Goal: Information Seeking & Learning: Learn about a topic

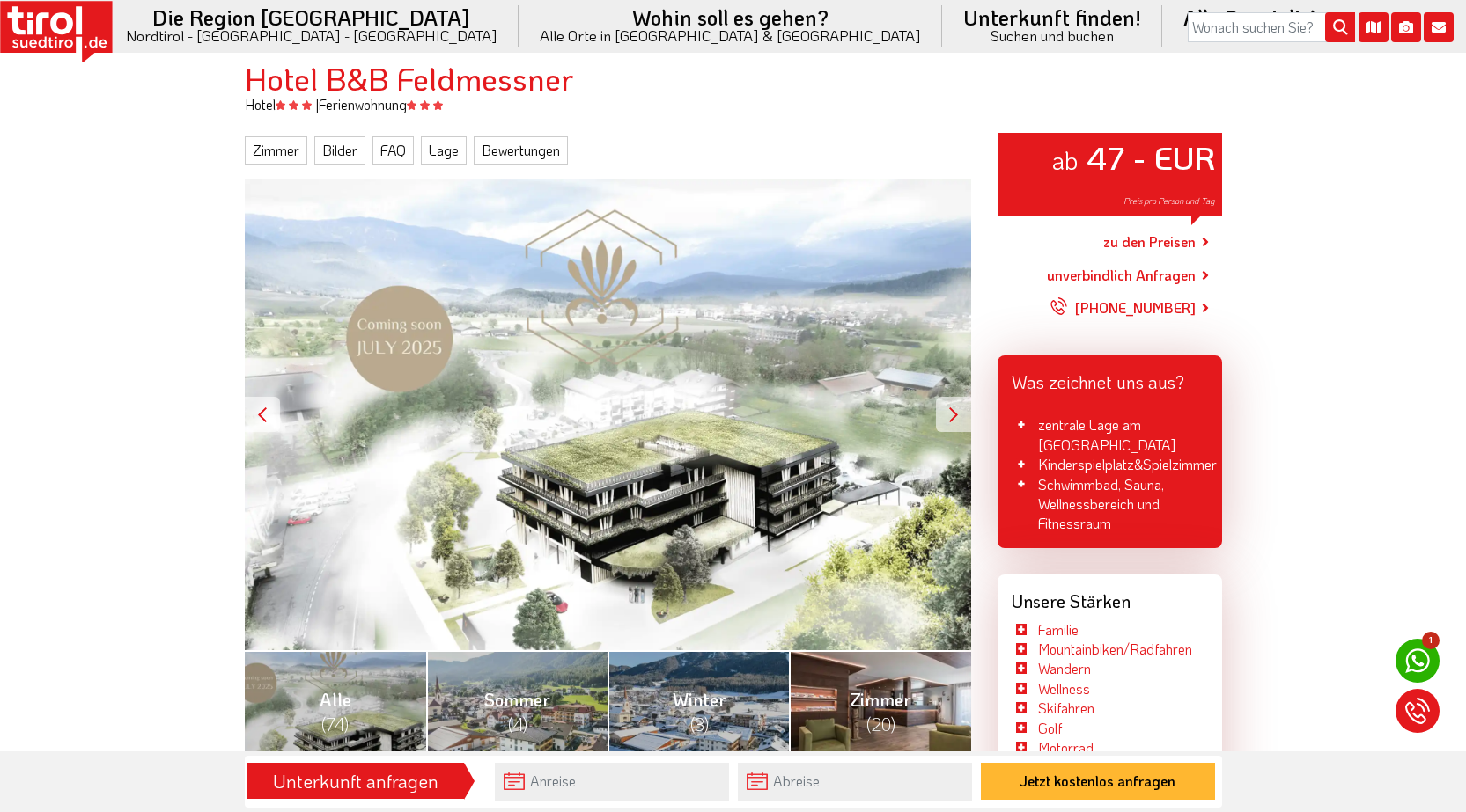
scroll to position [352, 0]
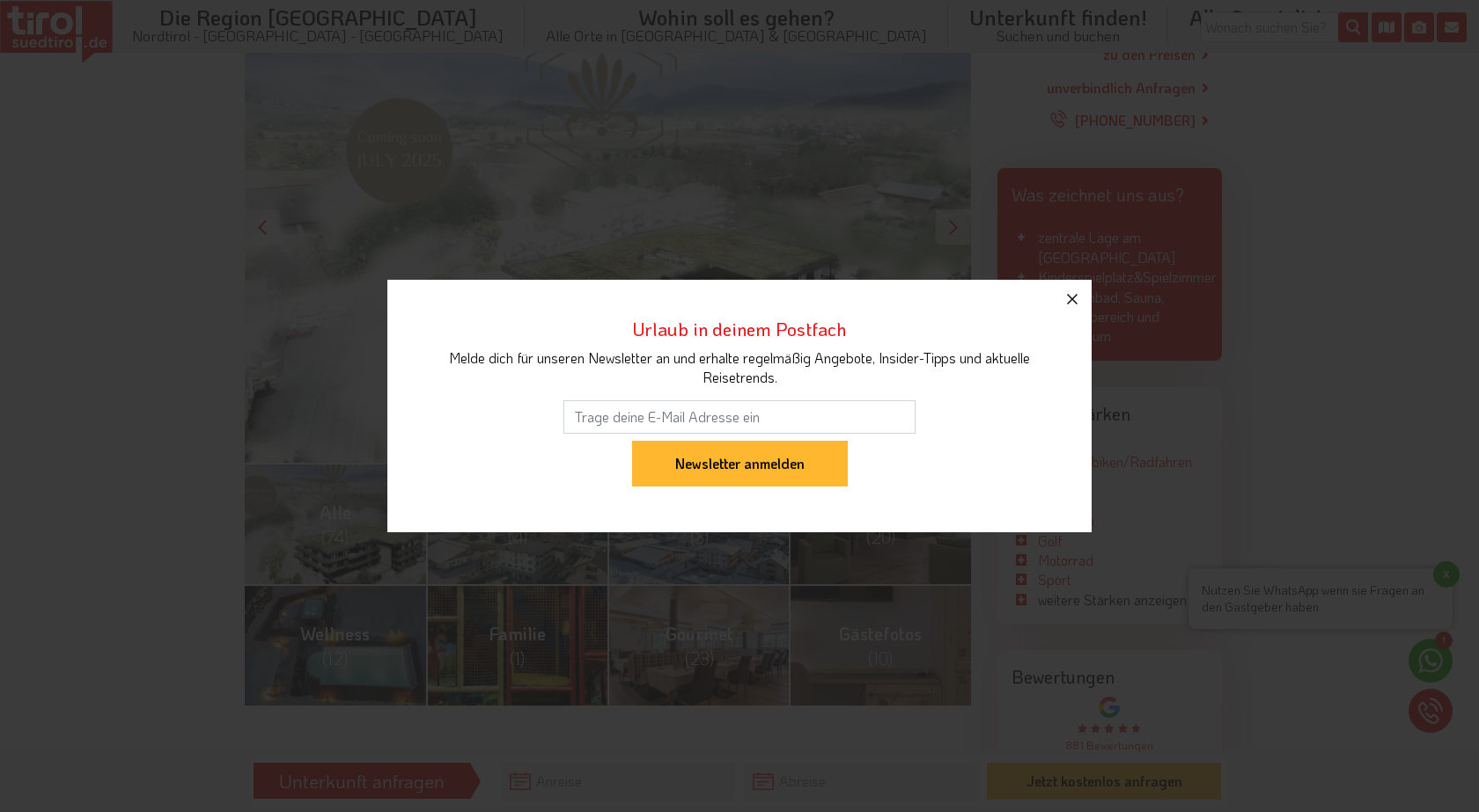
click at [1073, 304] on icon "button" at bounding box center [1071, 298] width 21 height 21
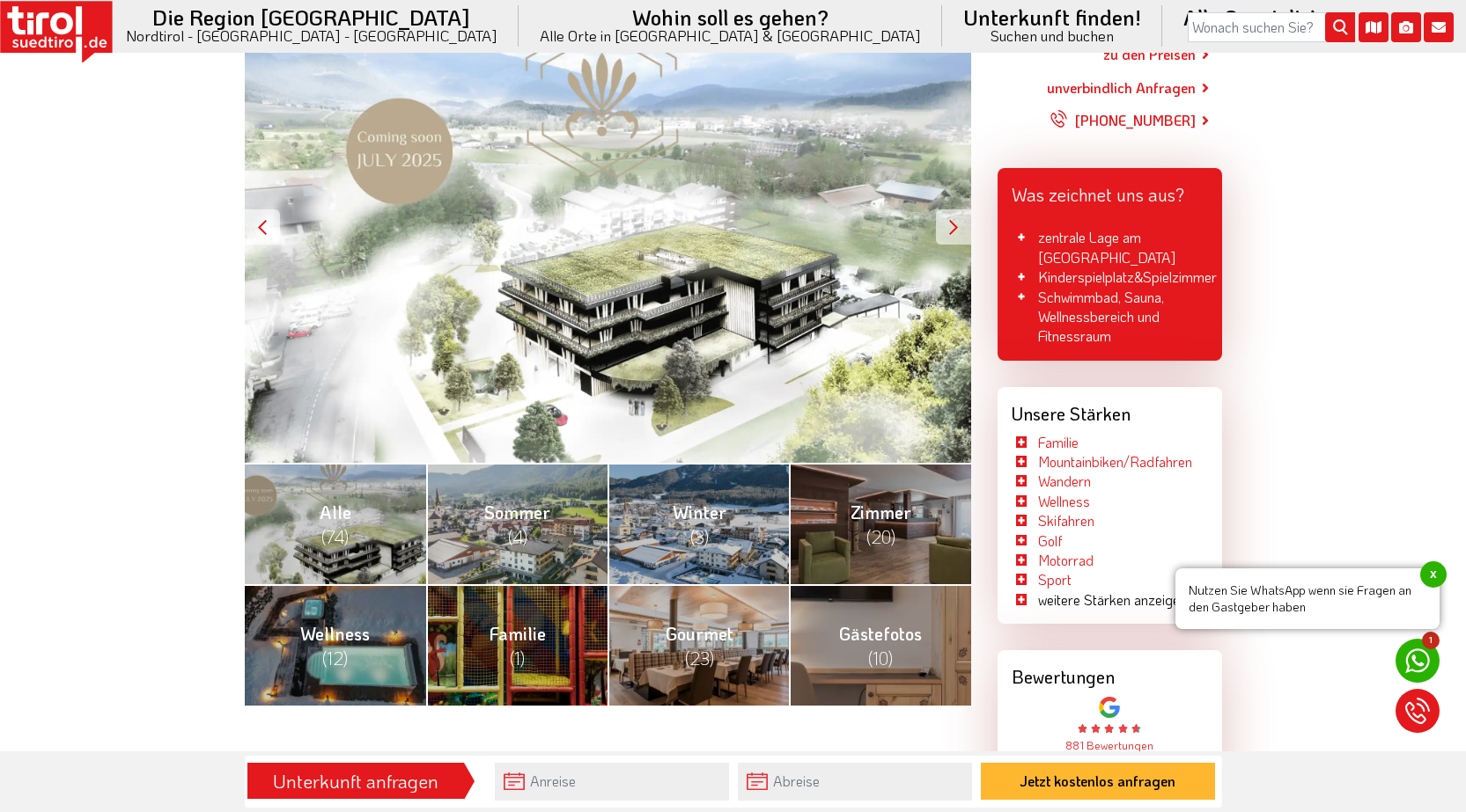
click at [1430, 575] on span "x" at bounding box center [1433, 574] width 27 height 27
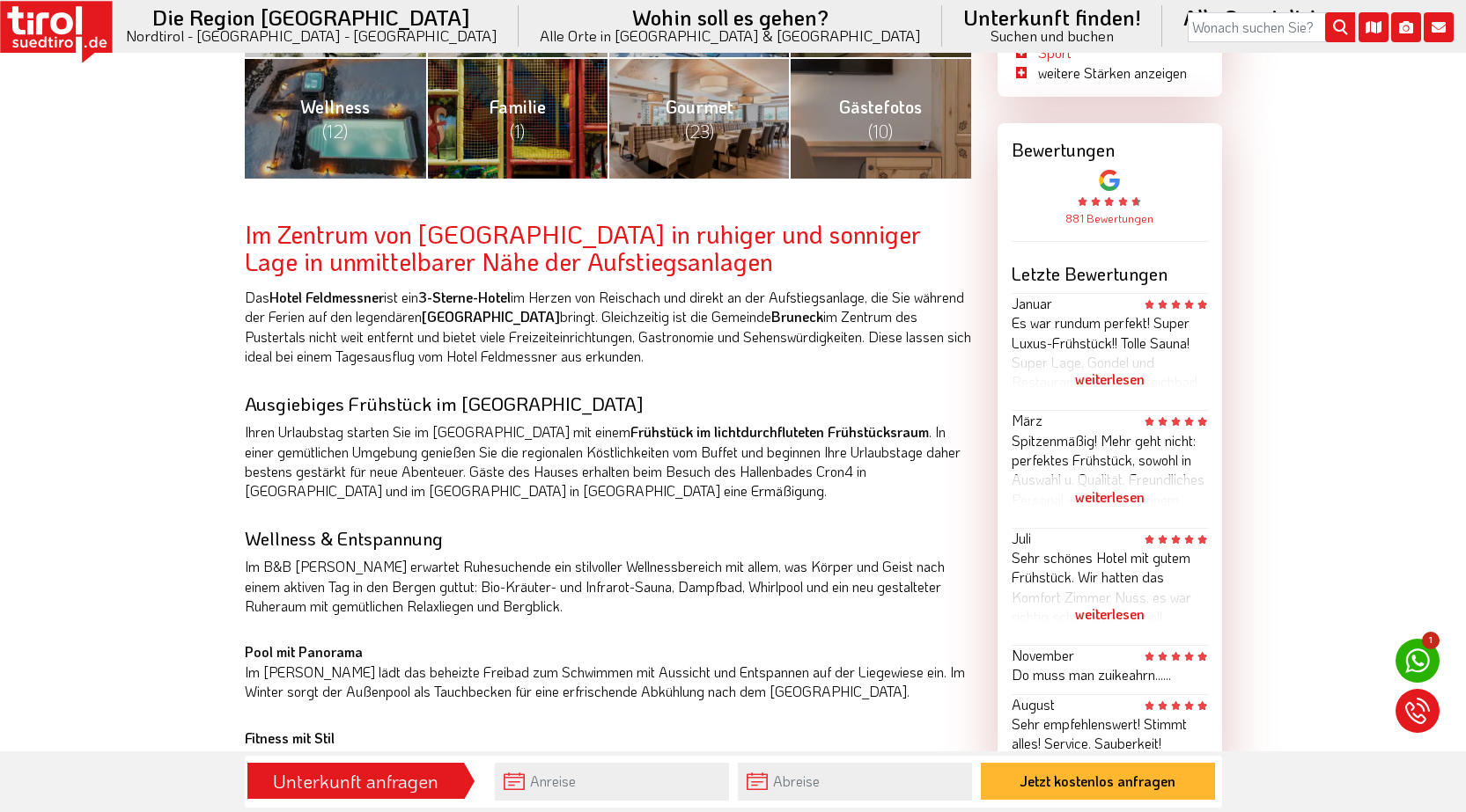
scroll to position [880, 0]
click at [1114, 547] on div "Sehr schönes Hotel mit gutem Frühstück. Wir hatten das Komfort Zimmer Nuss, es …" at bounding box center [1110, 591] width 196 height 88
click at [1119, 594] on div "weiterlesen" at bounding box center [1110, 613] width 196 height 44
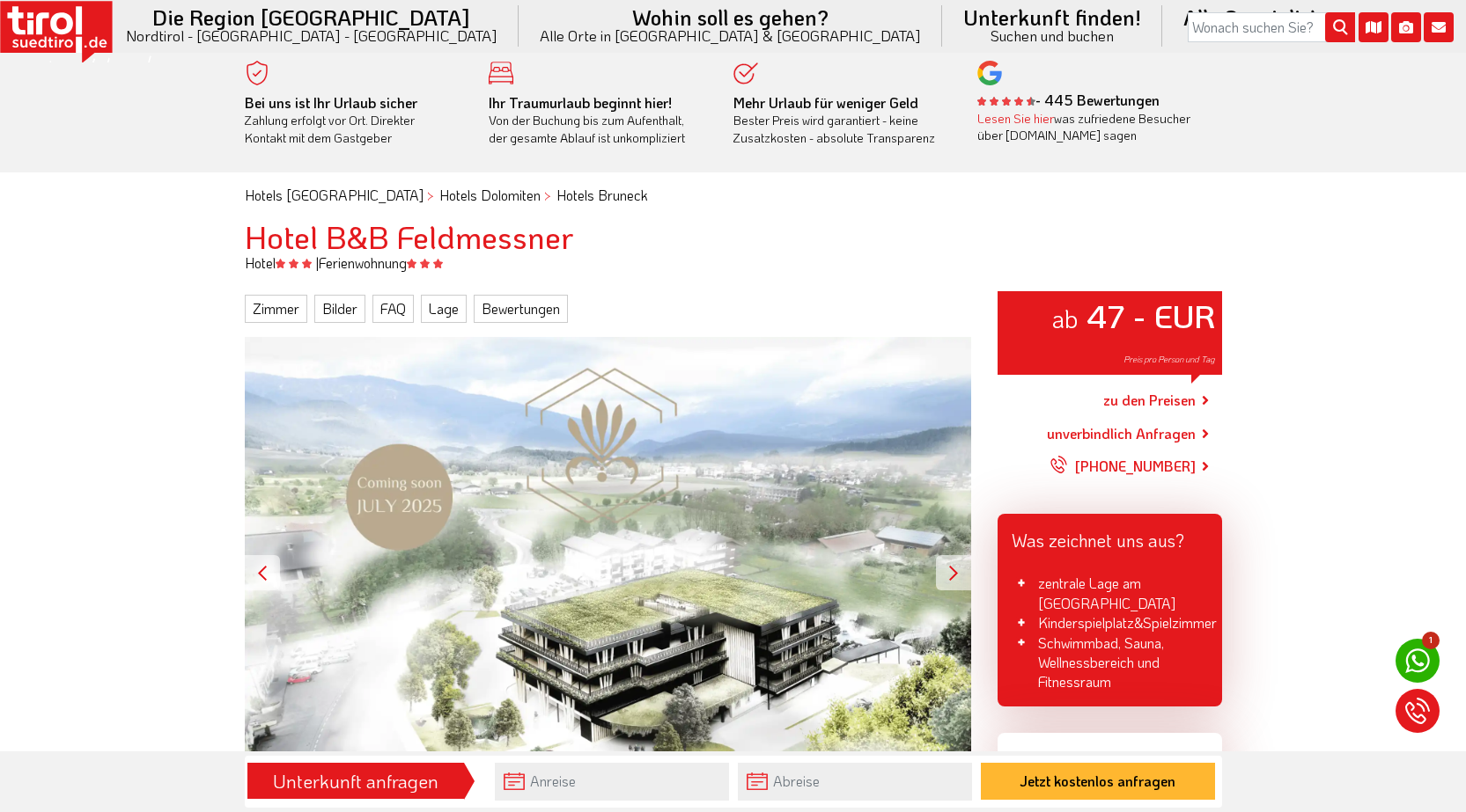
scroll to position [0, 0]
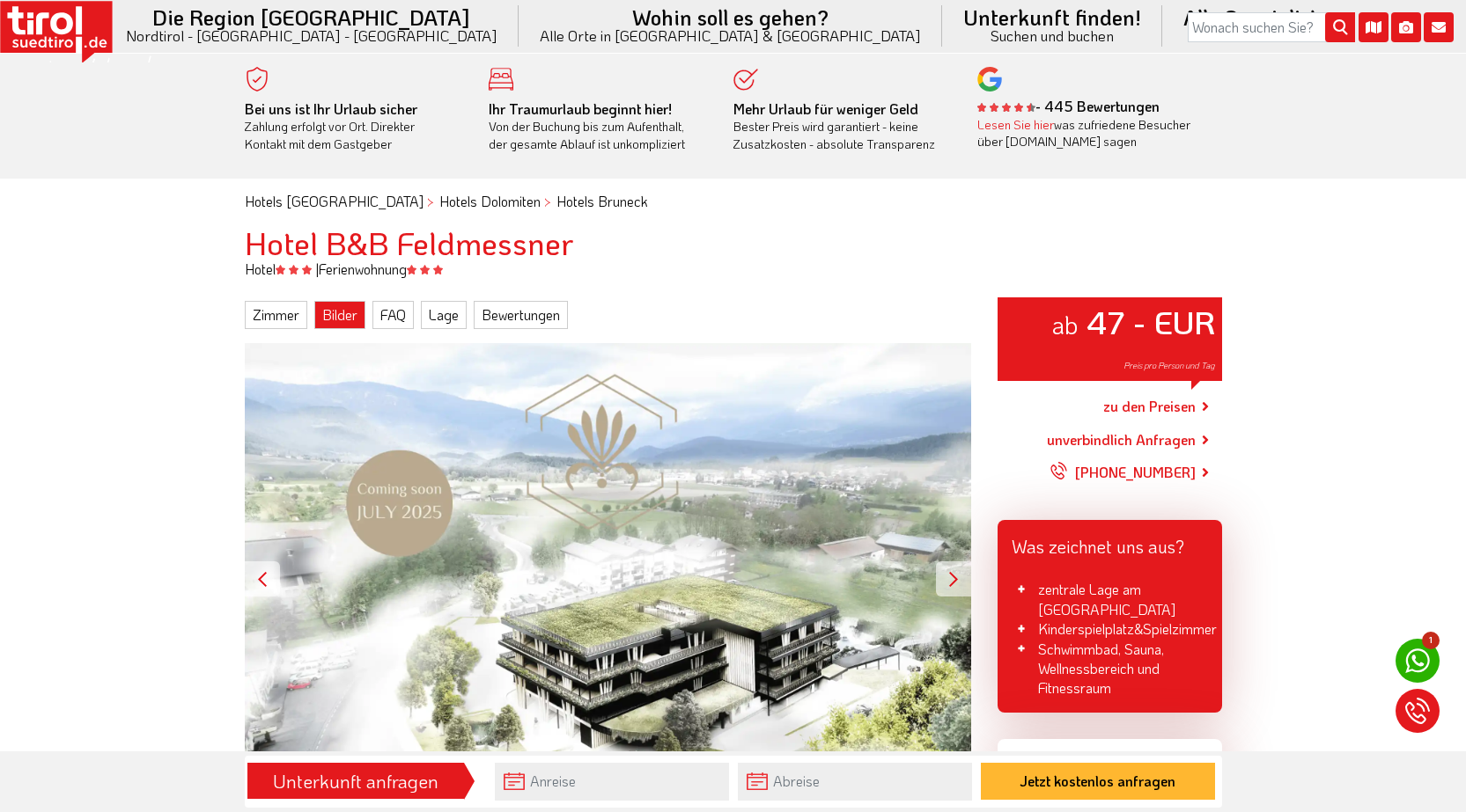
click at [322, 317] on link "Bilder" at bounding box center [339, 315] width 51 height 28
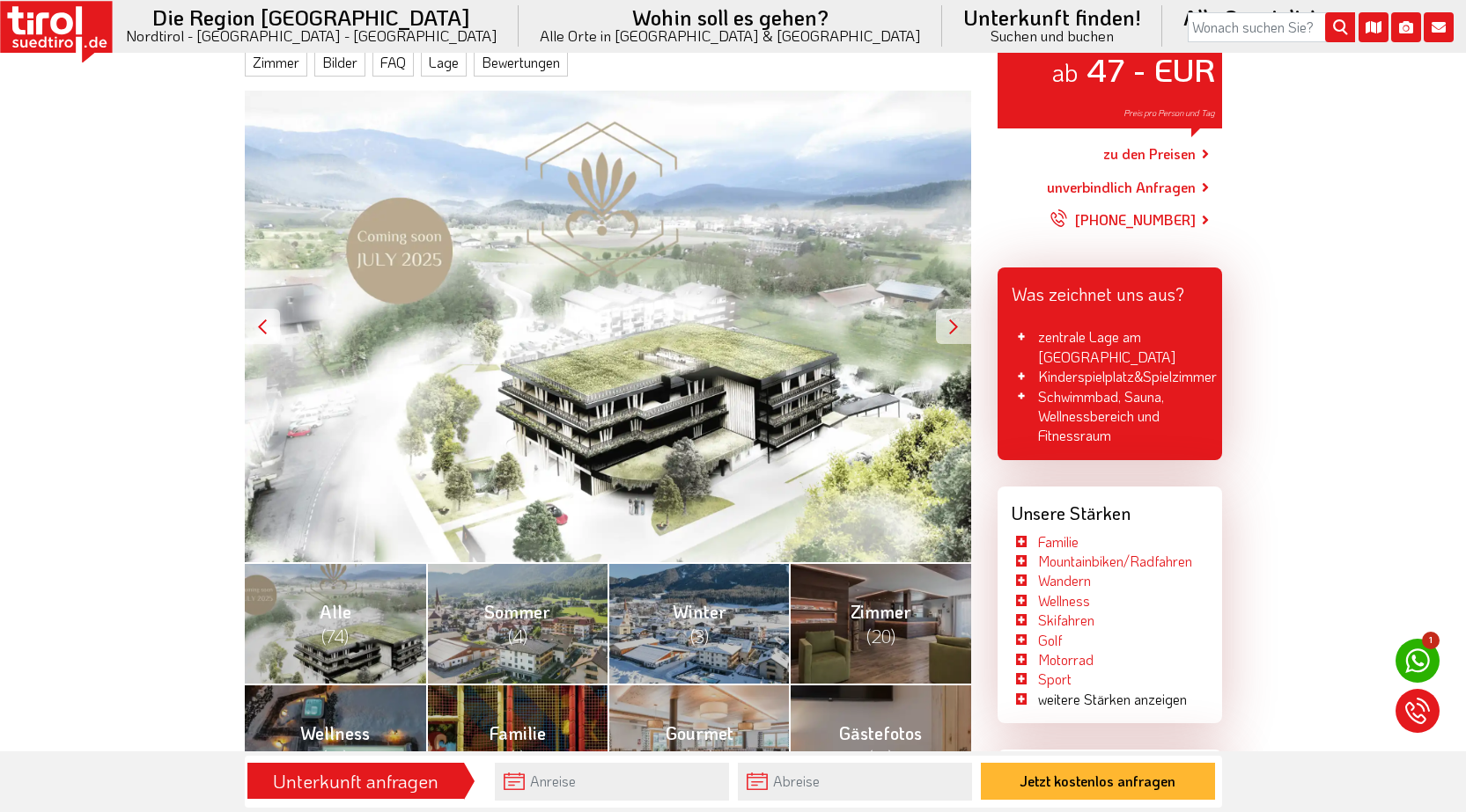
scroll to position [255, 0]
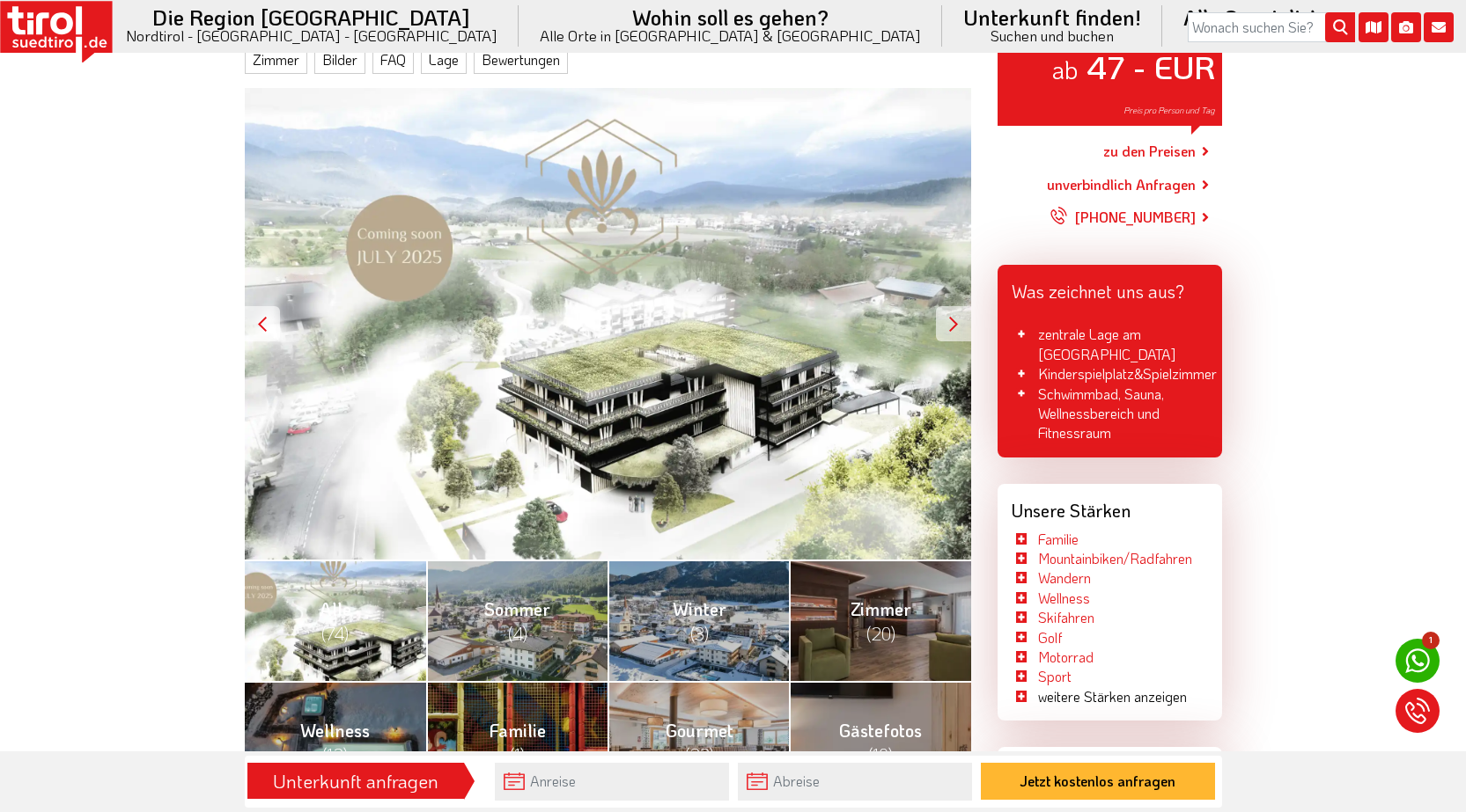
click at [364, 638] on link "Alle (74)" at bounding box center [335, 620] width 182 height 121
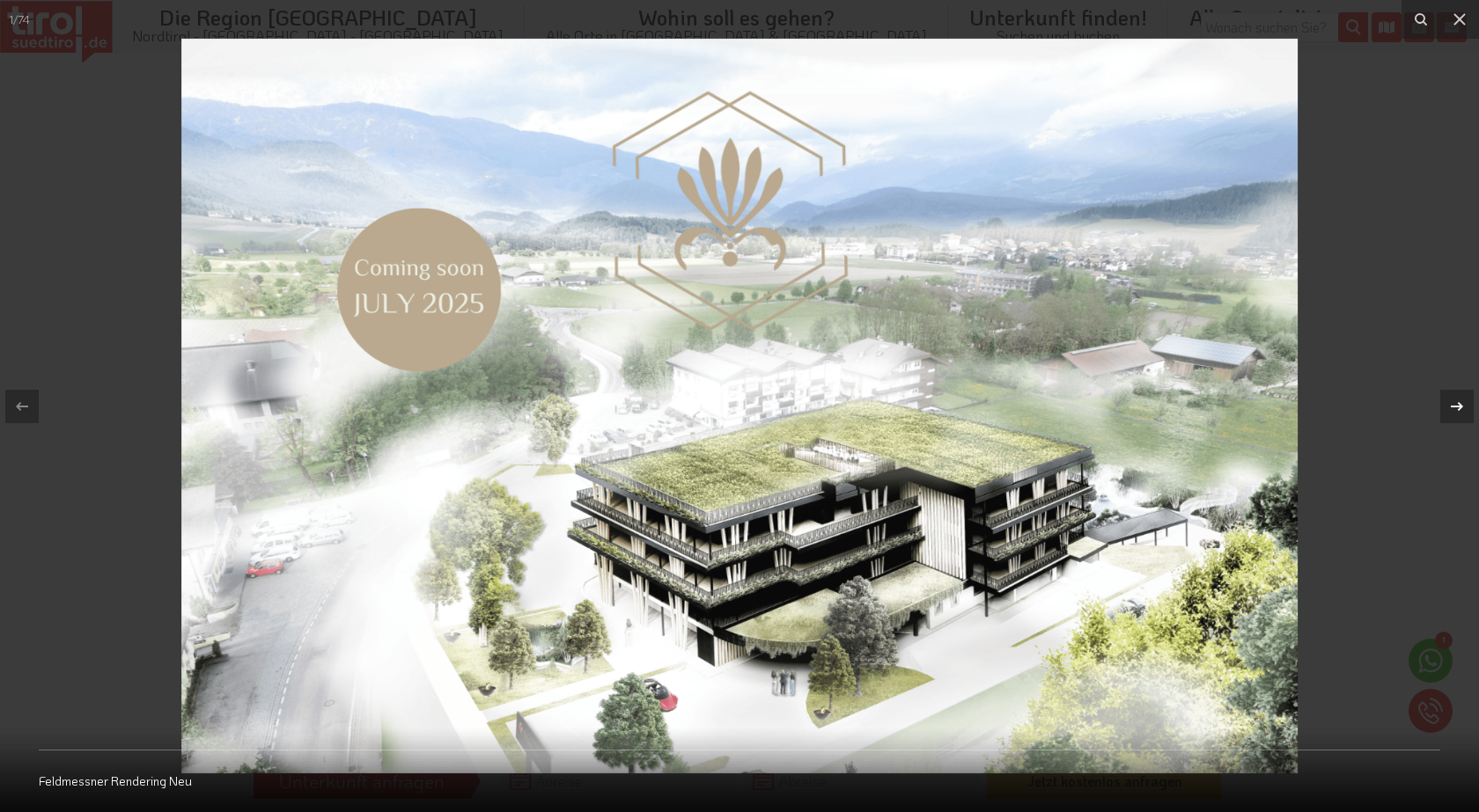
click at [1431, 401] on button at bounding box center [1448, 406] width 62 height 88
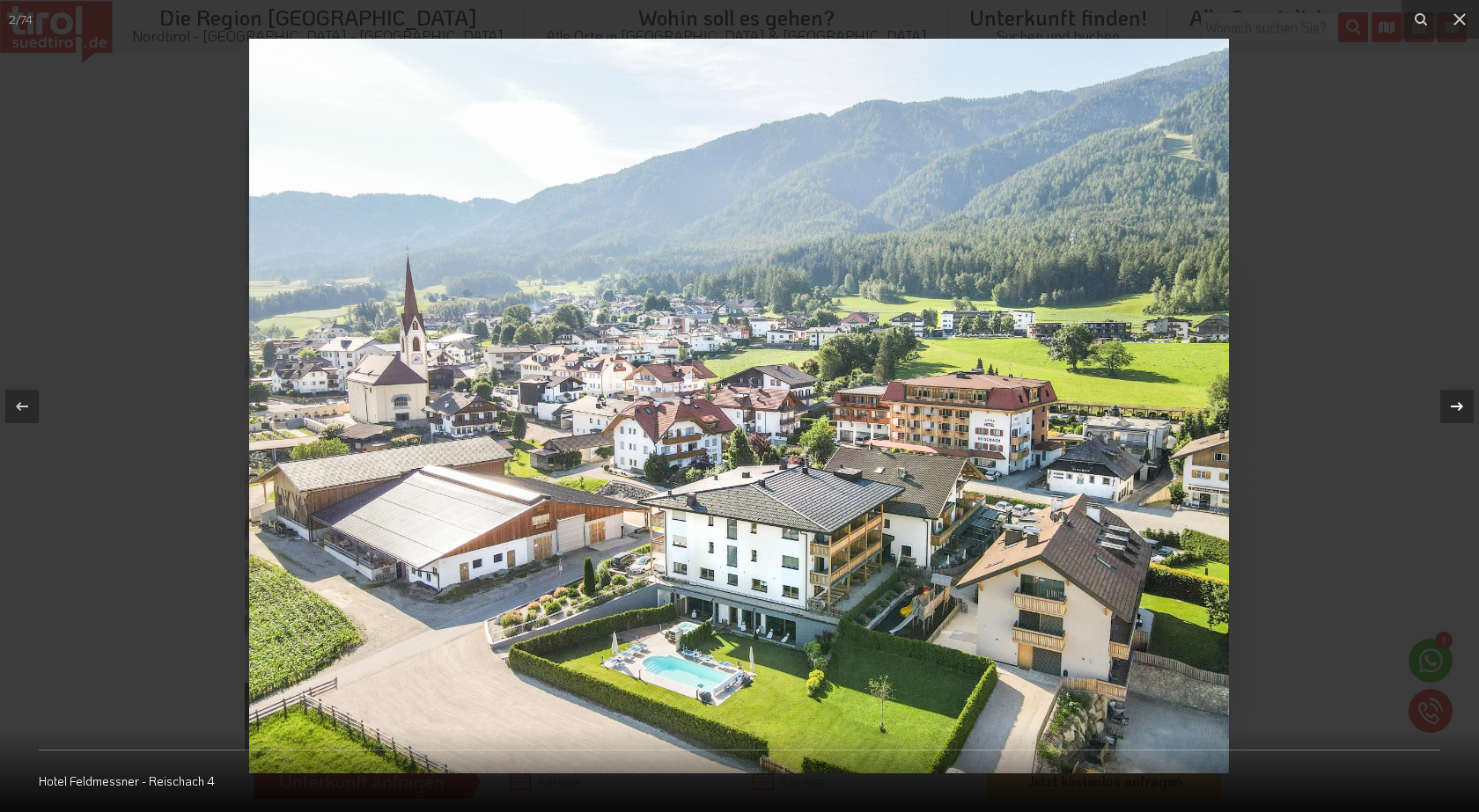
click at [1431, 401] on button at bounding box center [1448, 406] width 62 height 88
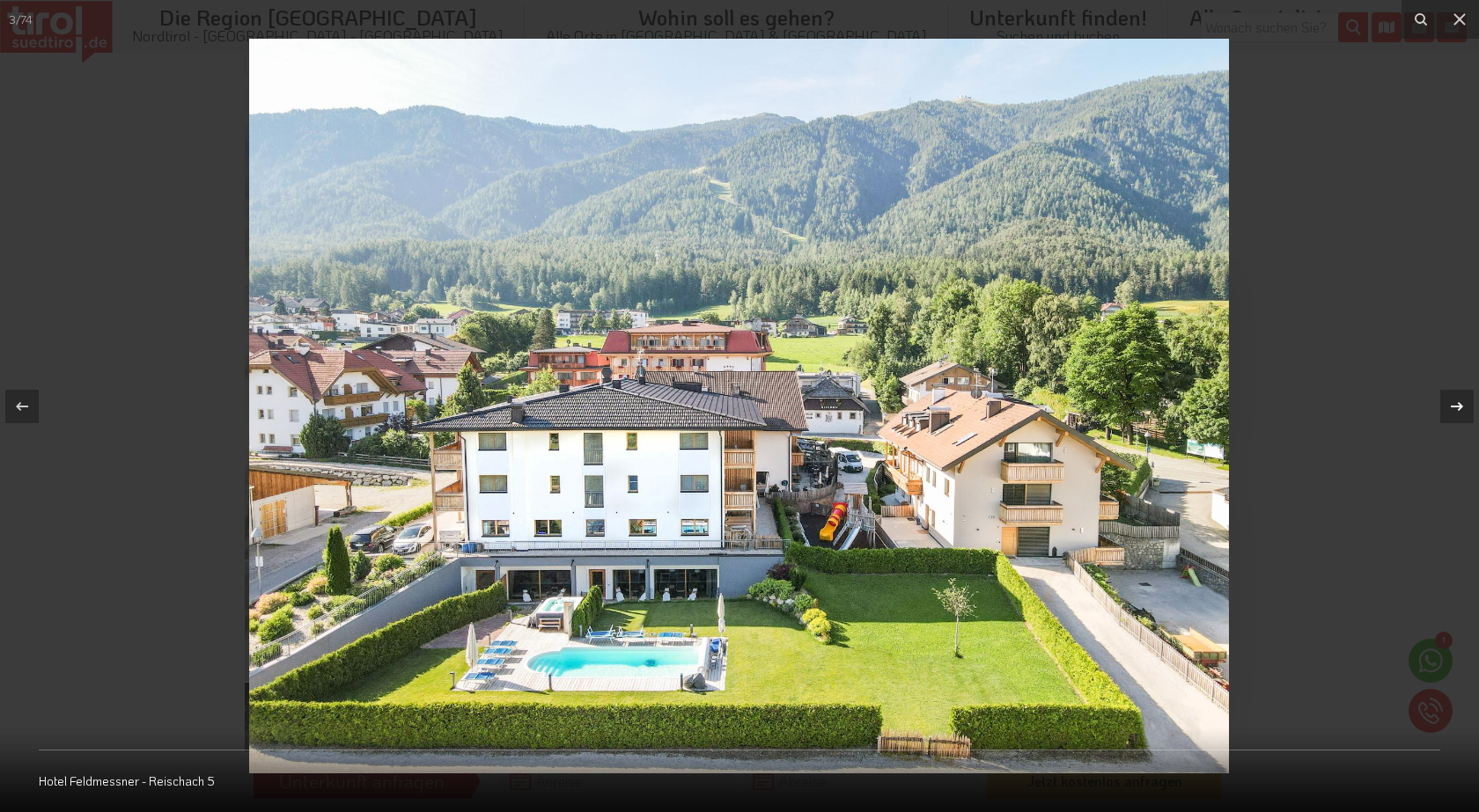
click at [1431, 401] on button at bounding box center [1448, 406] width 62 height 88
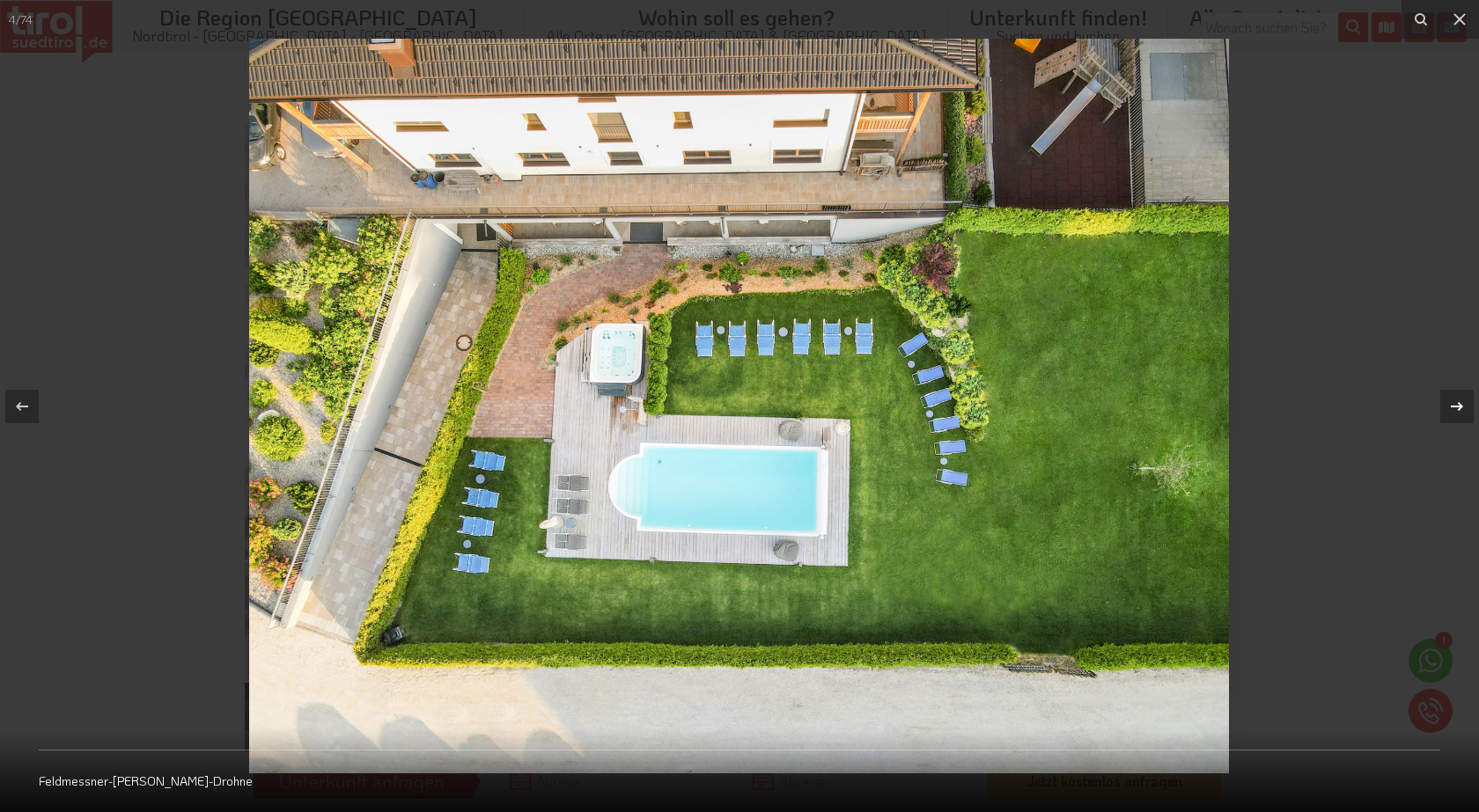
click at [1431, 401] on button at bounding box center [1448, 406] width 62 height 88
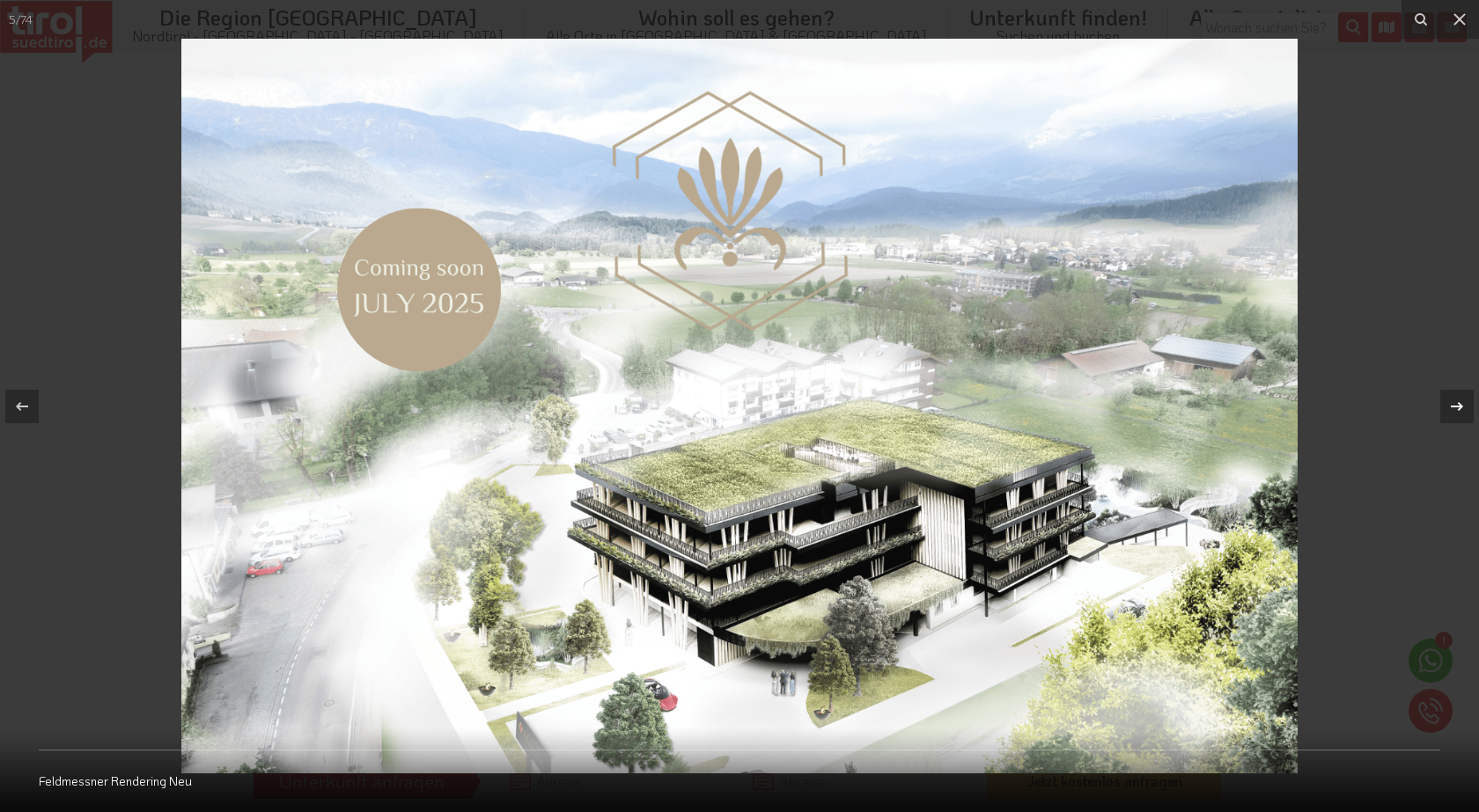
click at [1431, 401] on button at bounding box center [1448, 406] width 62 height 88
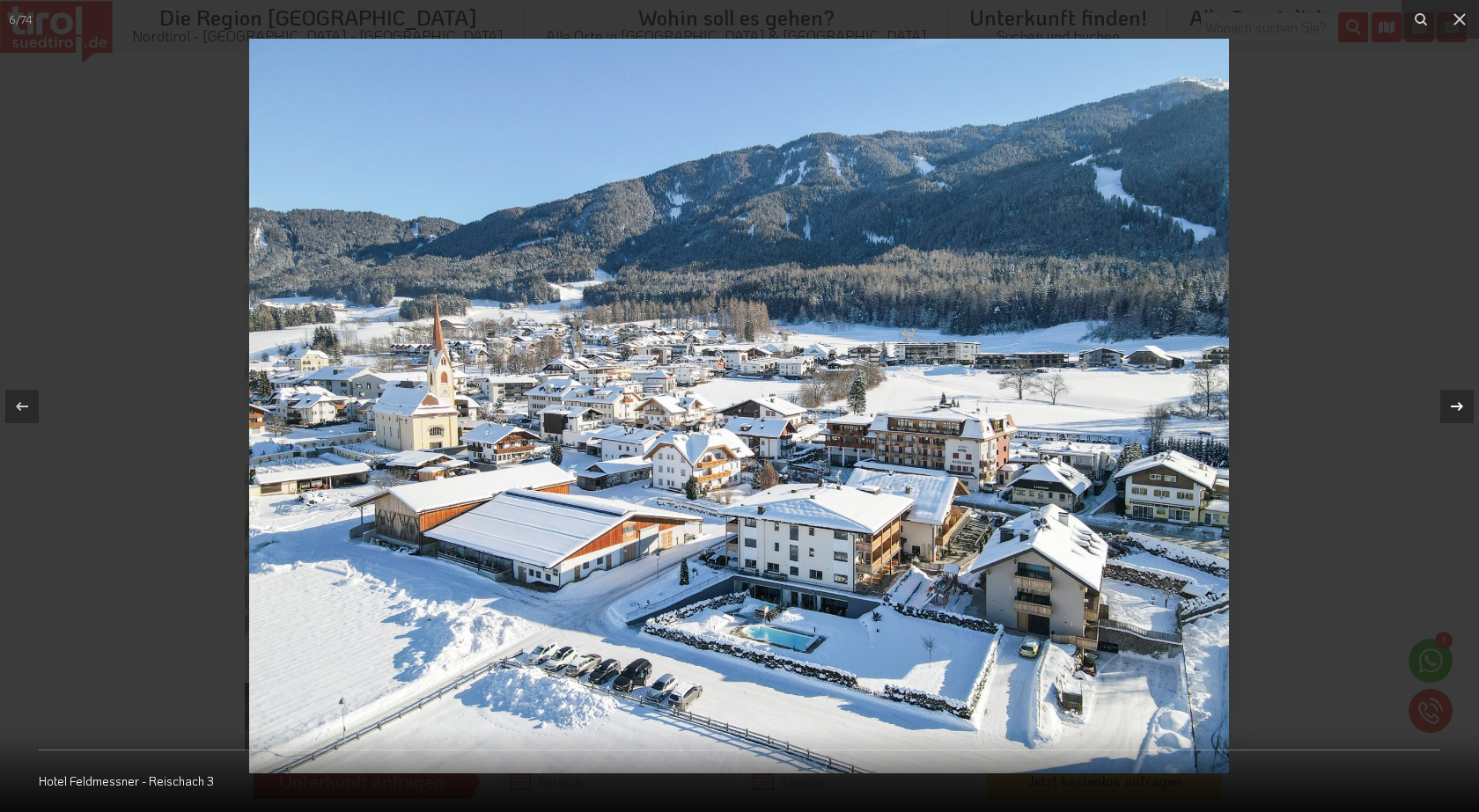
click at [1431, 401] on button at bounding box center [1448, 406] width 62 height 88
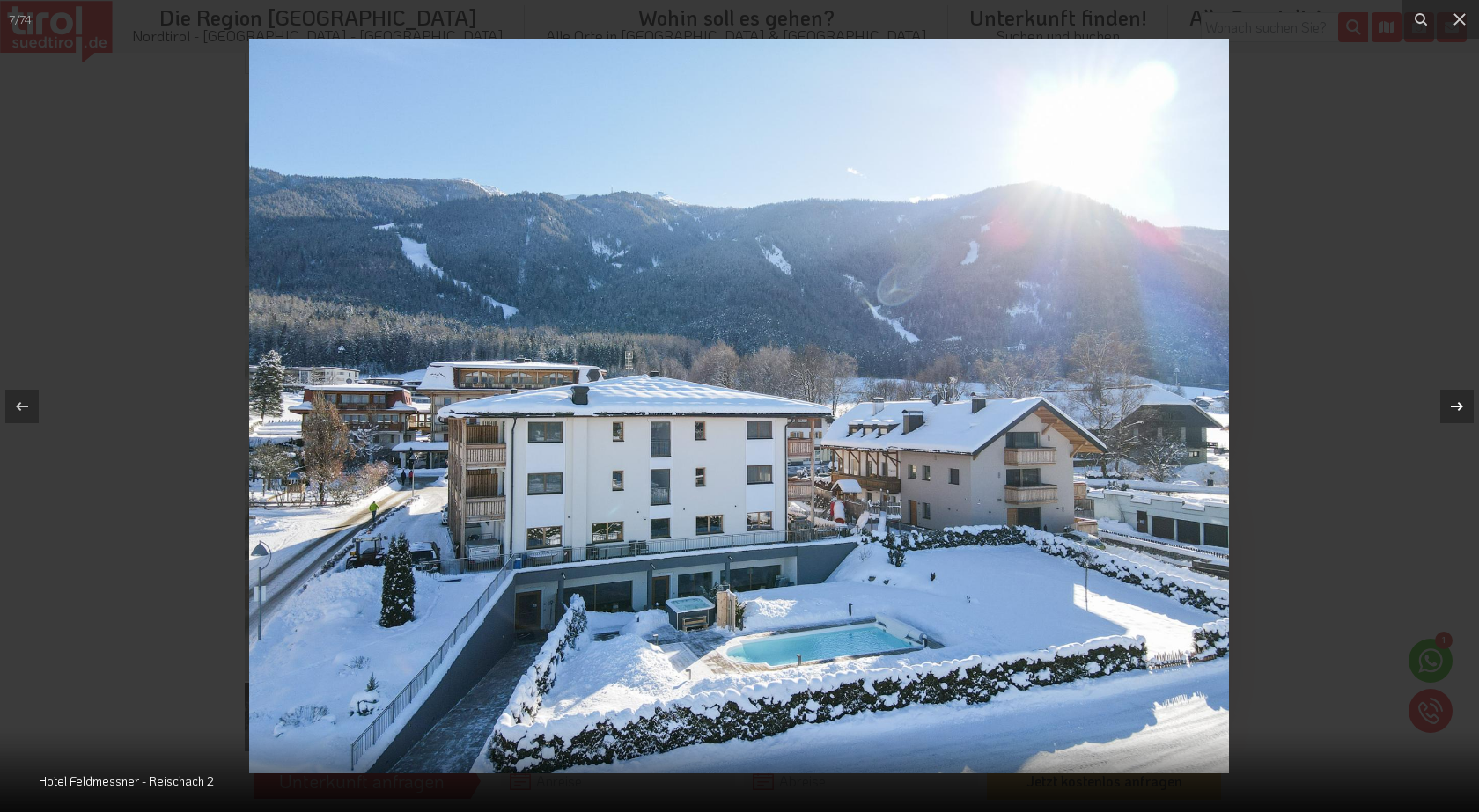
click at [1431, 401] on button at bounding box center [1448, 406] width 62 height 88
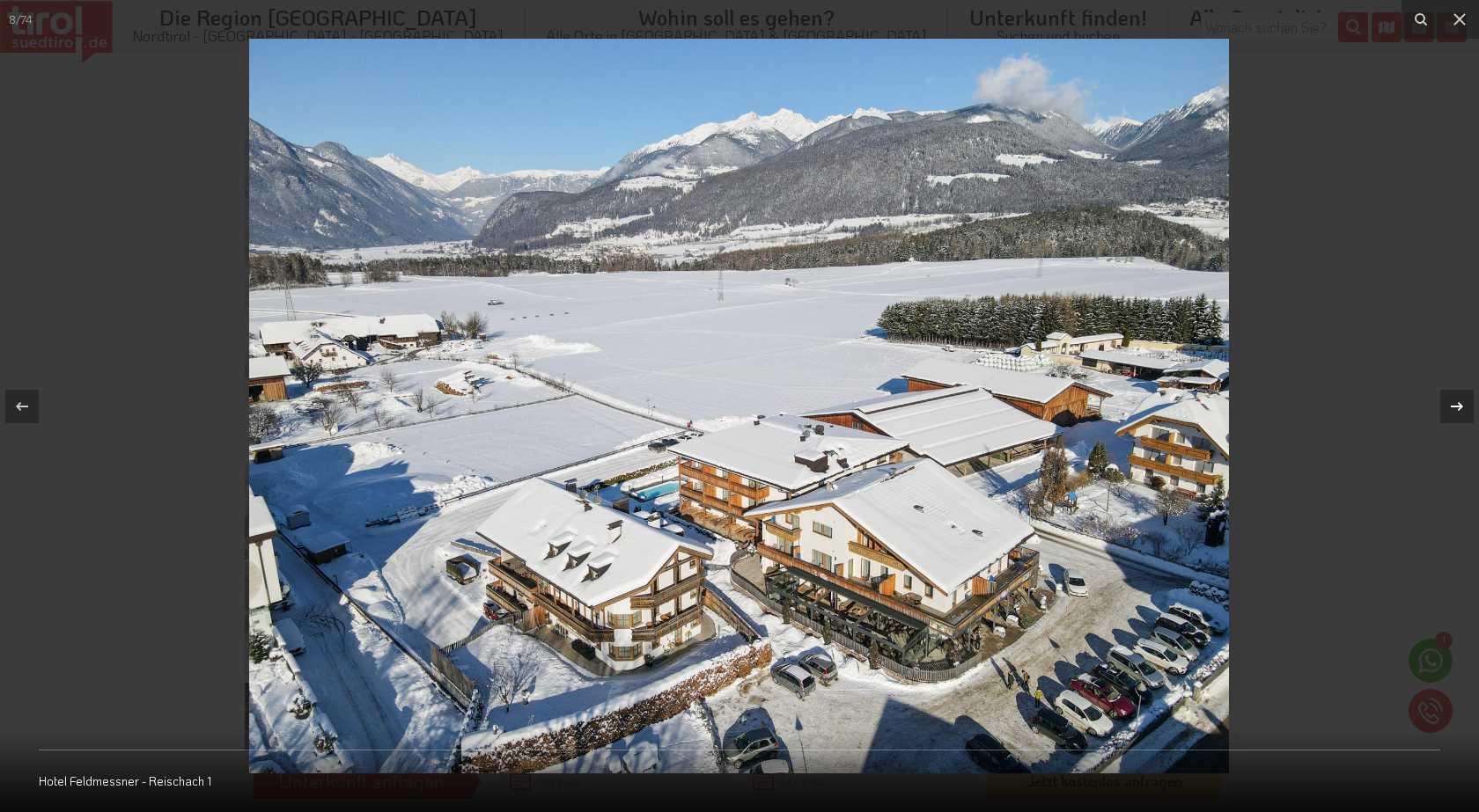
click at [1431, 401] on button at bounding box center [1448, 406] width 62 height 88
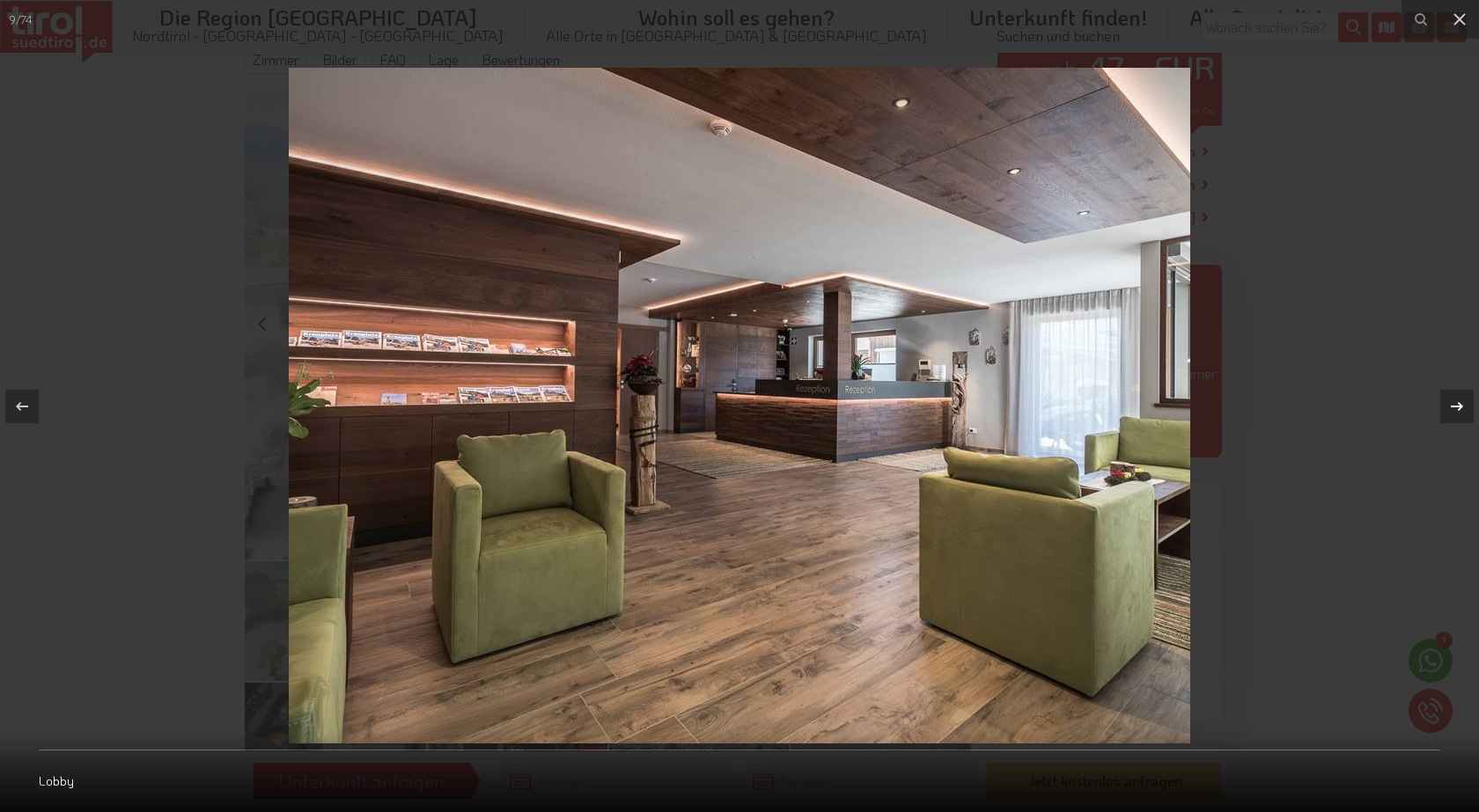
click at [1431, 401] on button at bounding box center [1448, 406] width 62 height 88
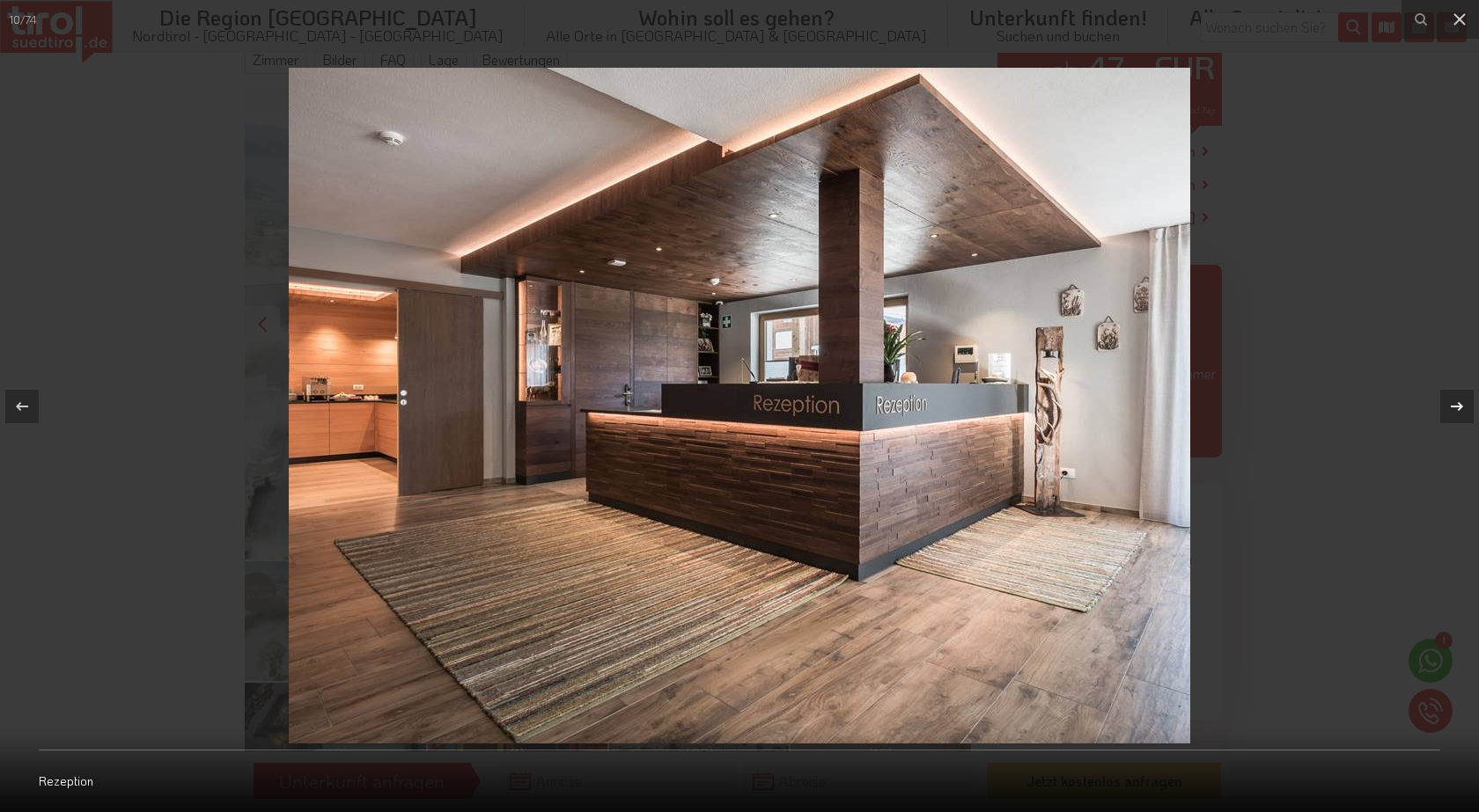
click at [1431, 401] on button at bounding box center [1448, 406] width 62 height 88
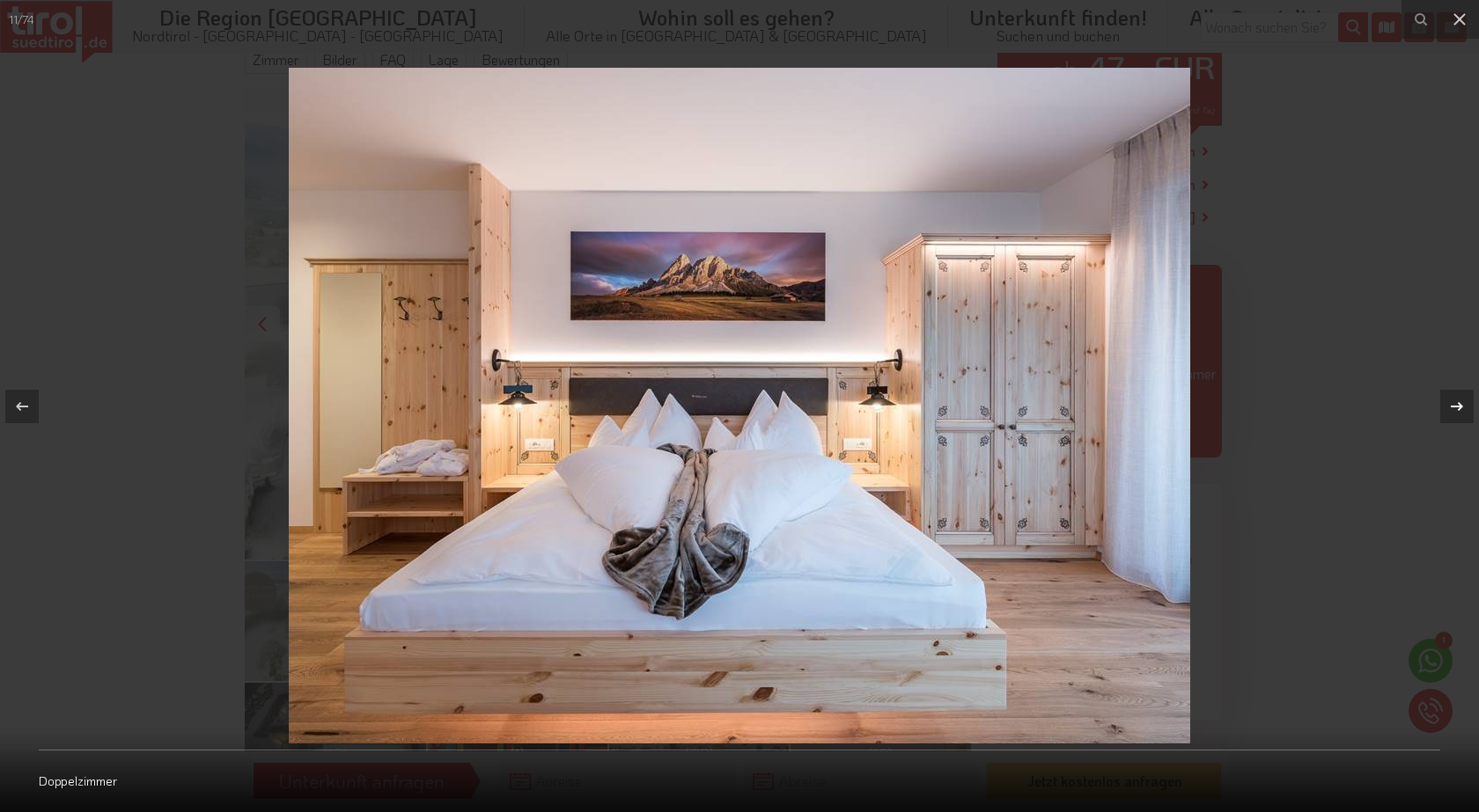
click at [1431, 401] on button at bounding box center [1448, 406] width 62 height 88
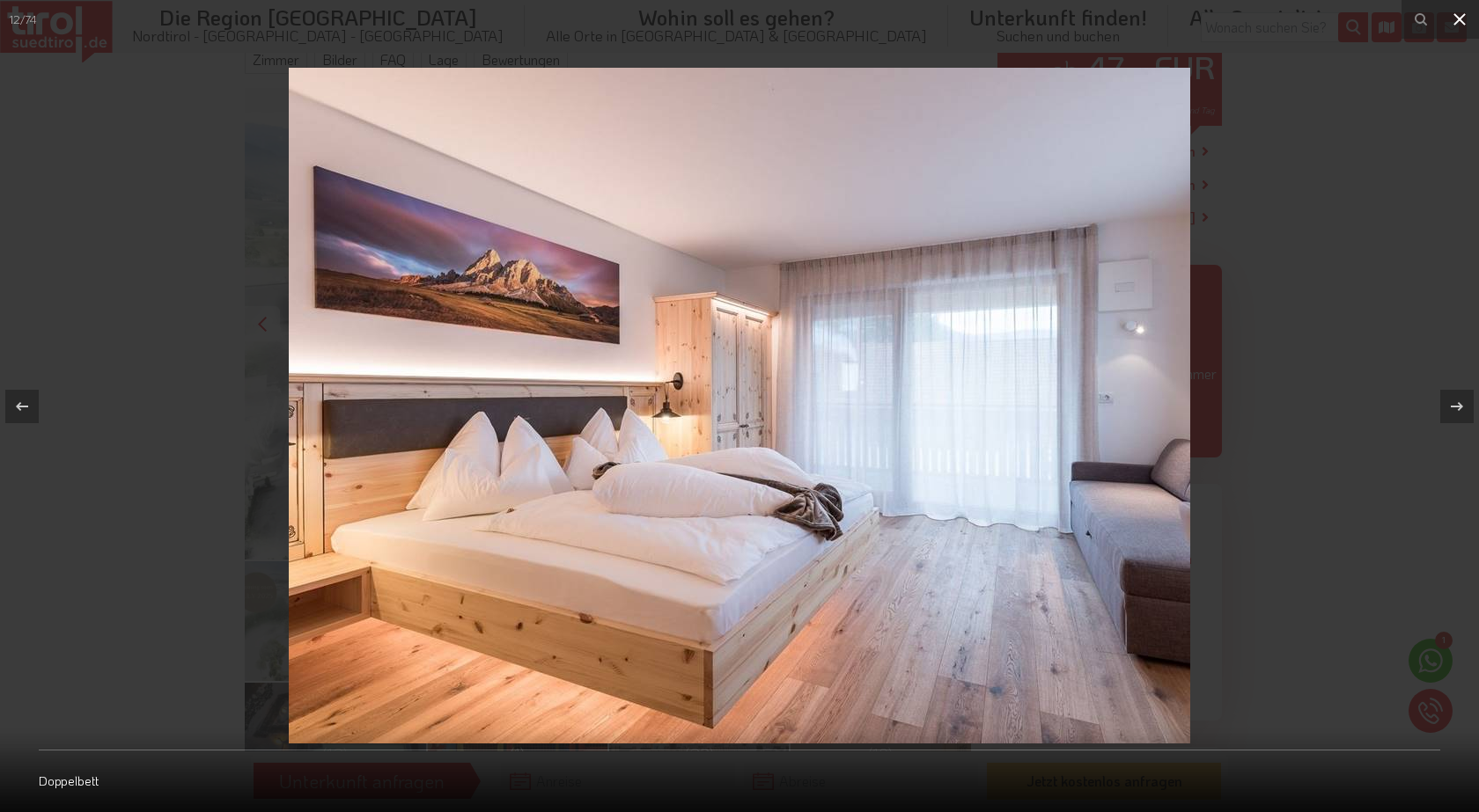
click at [1450, 24] on icon at bounding box center [1459, 19] width 21 height 21
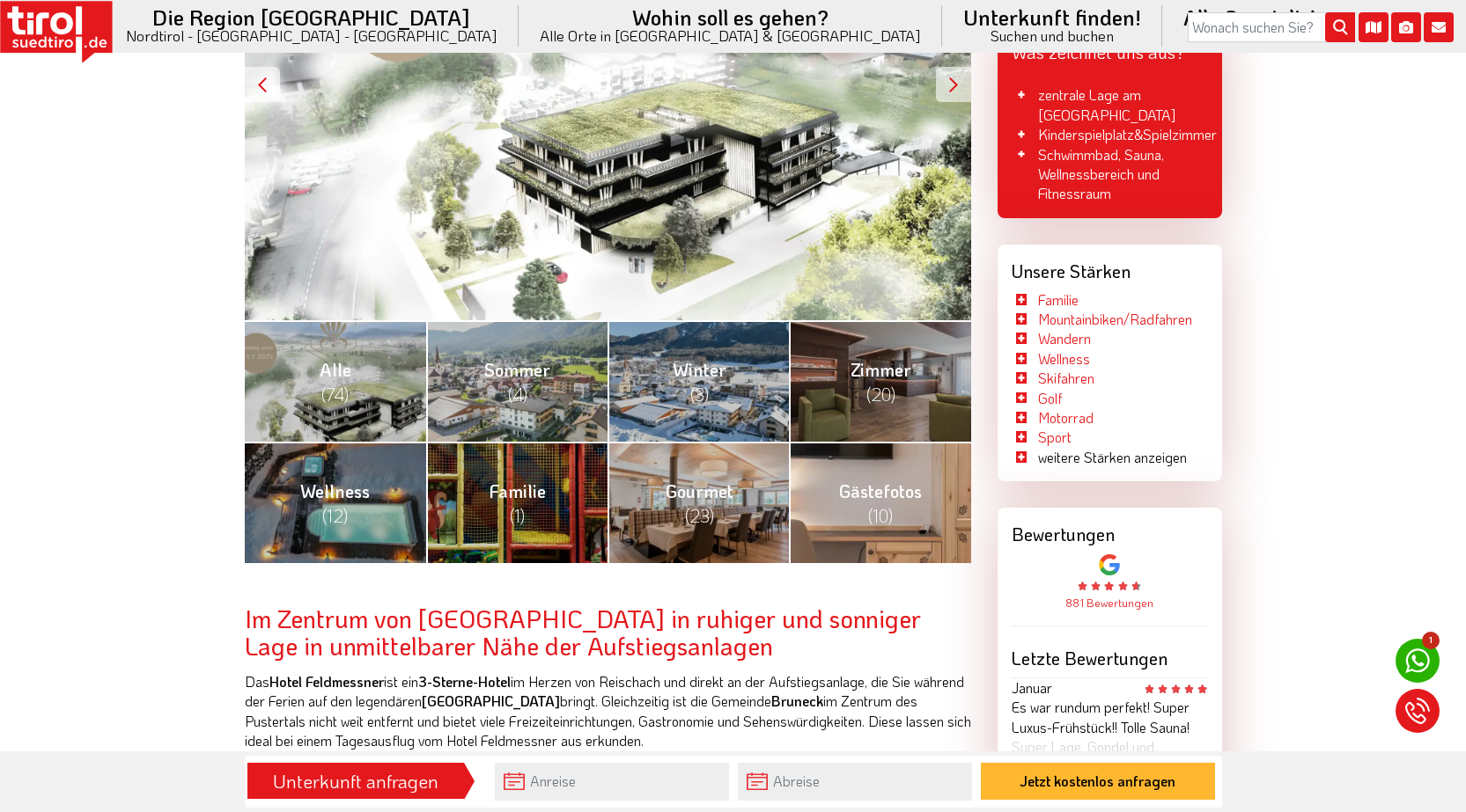
scroll to position [520, 0]
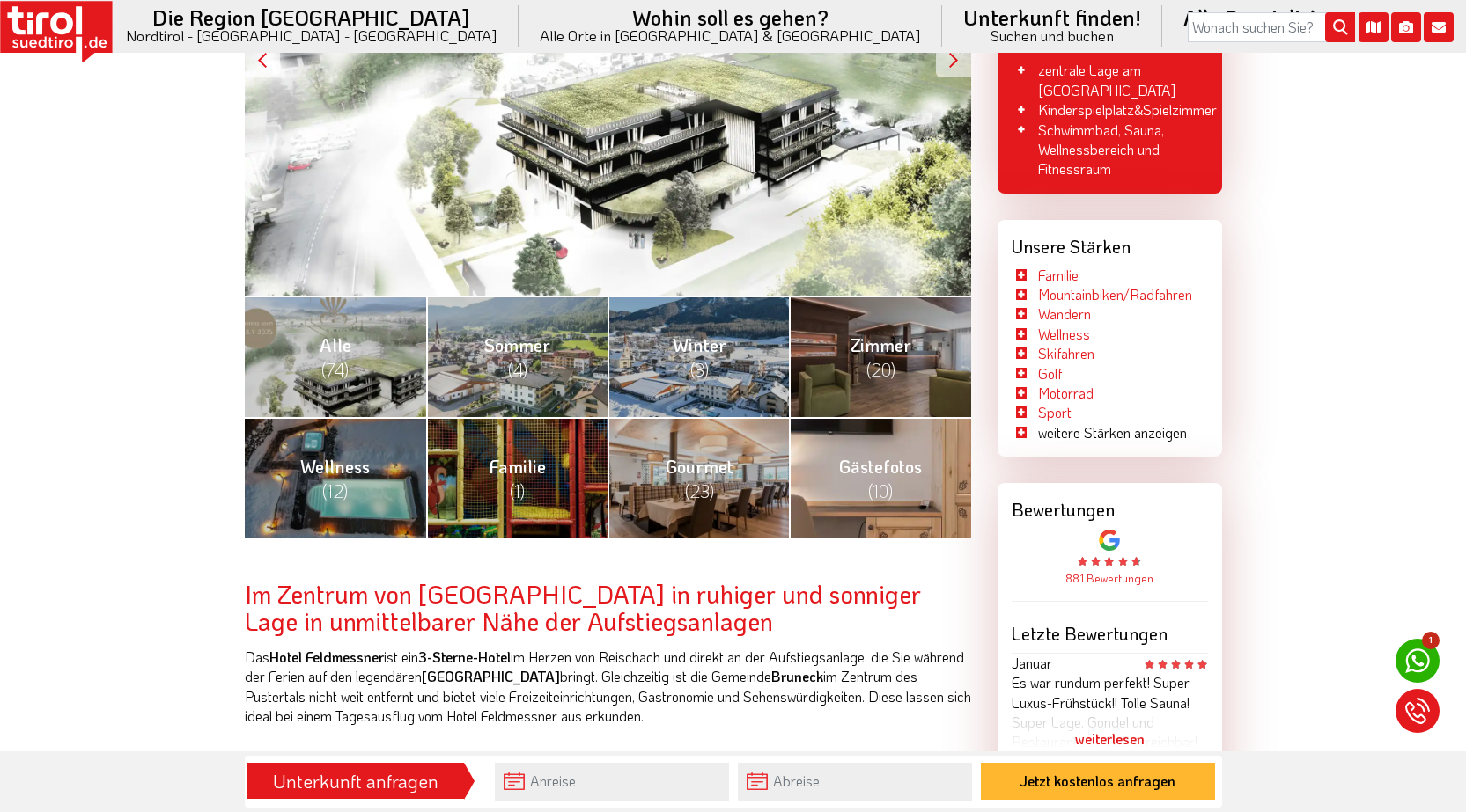
click at [891, 474] on span "Gästefotos (10)" at bounding box center [880, 479] width 82 height 48
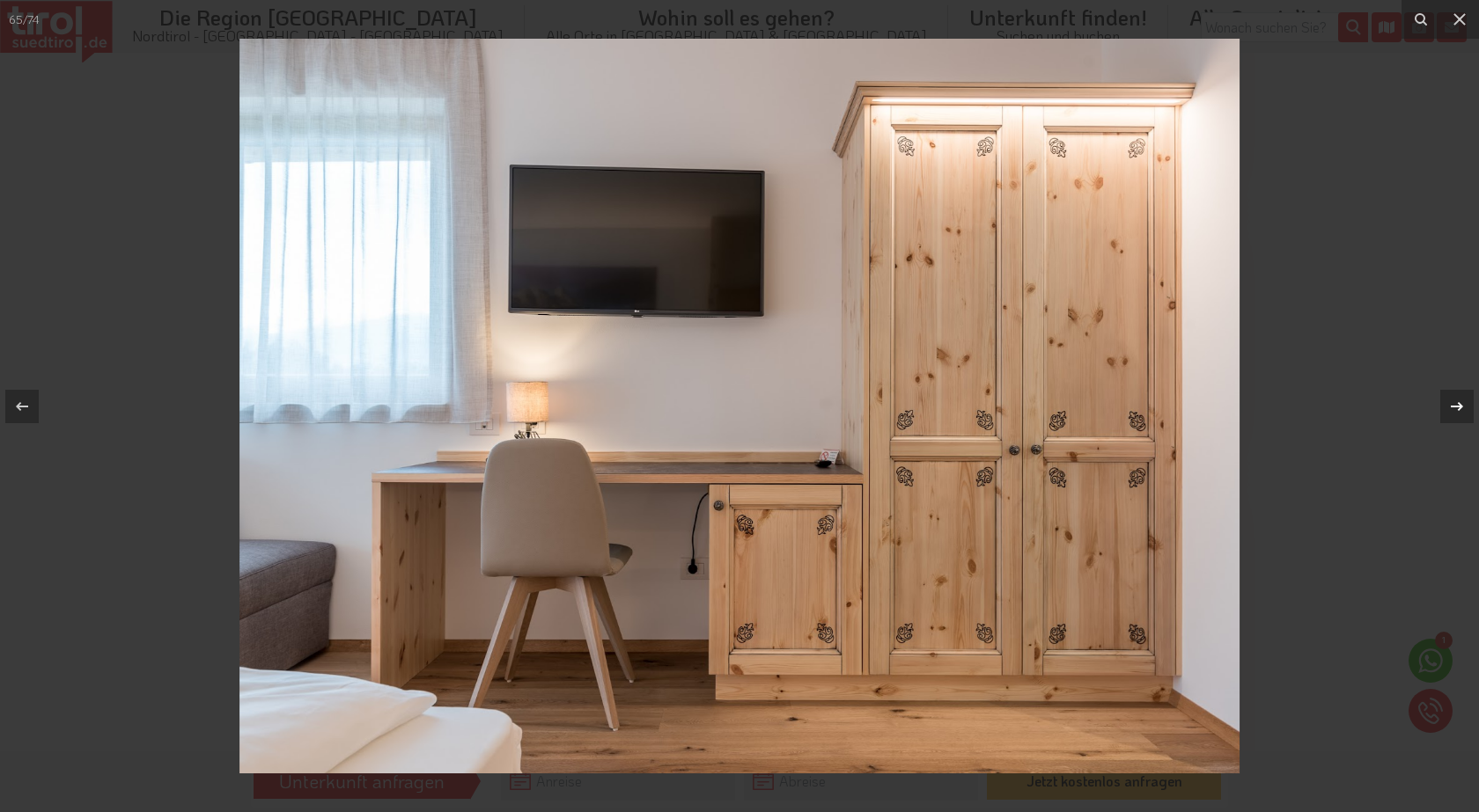
click at [1429, 401] on button at bounding box center [1448, 406] width 62 height 88
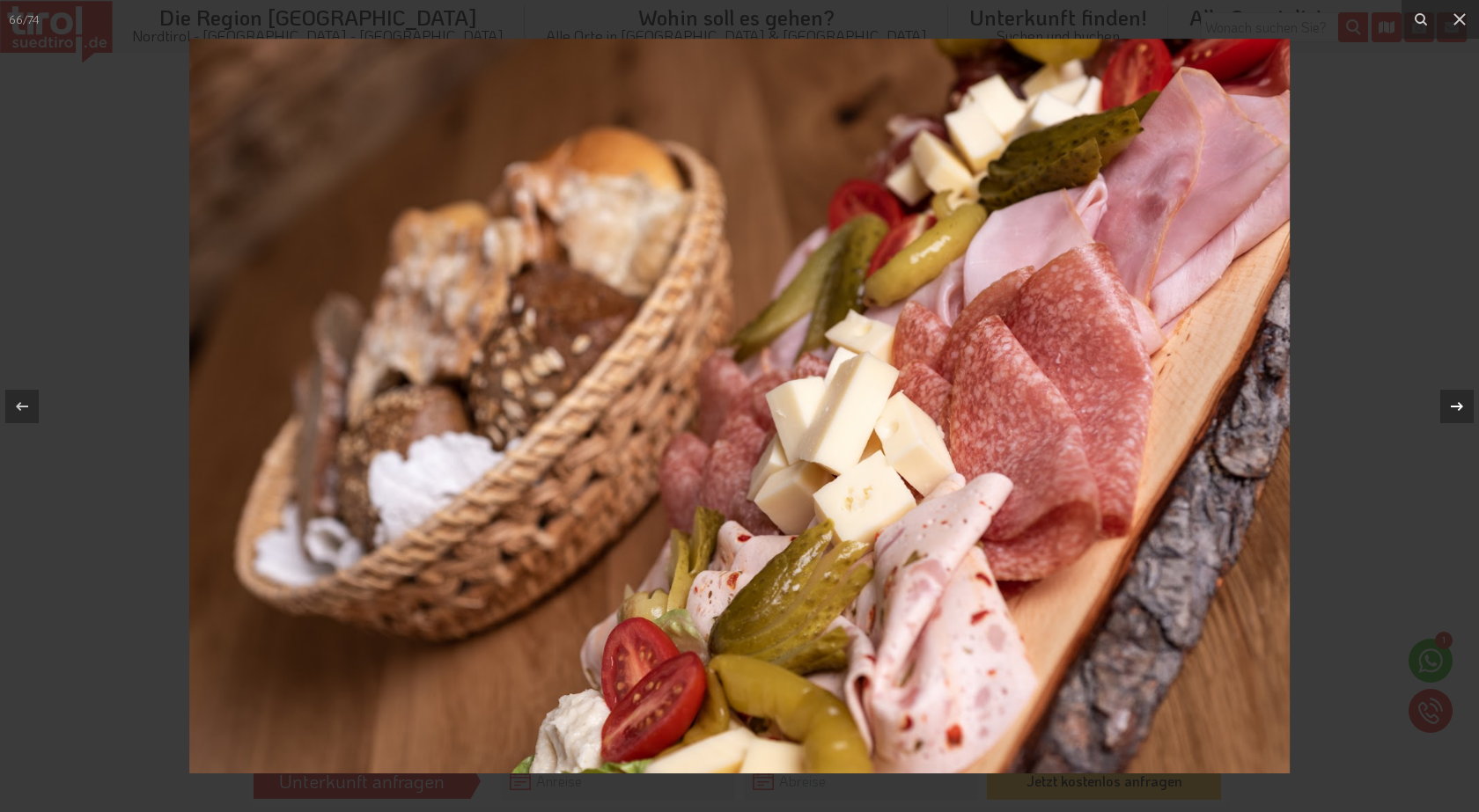
click at [1429, 401] on button at bounding box center [1448, 406] width 62 height 88
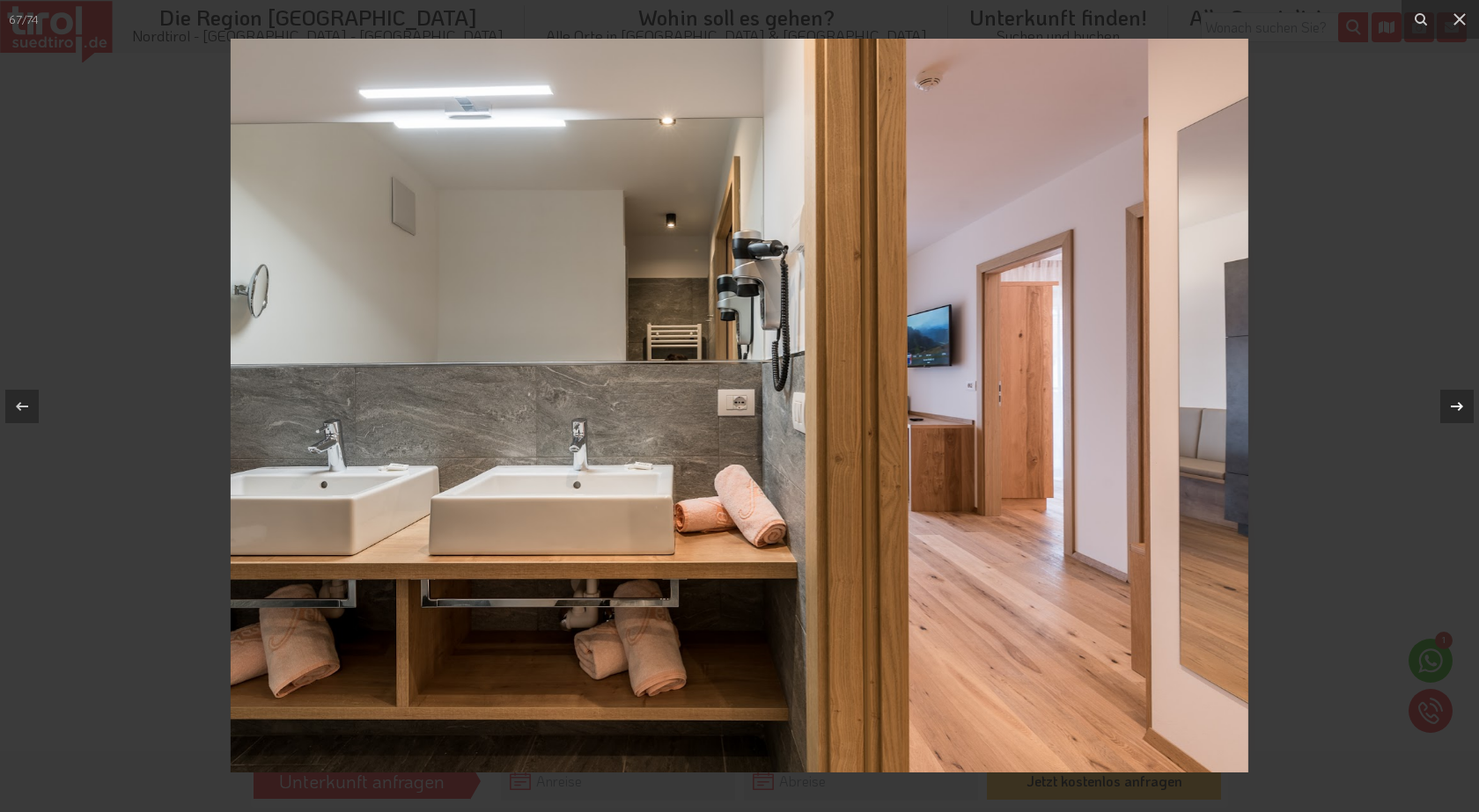
click at [1431, 402] on button at bounding box center [1448, 406] width 62 height 88
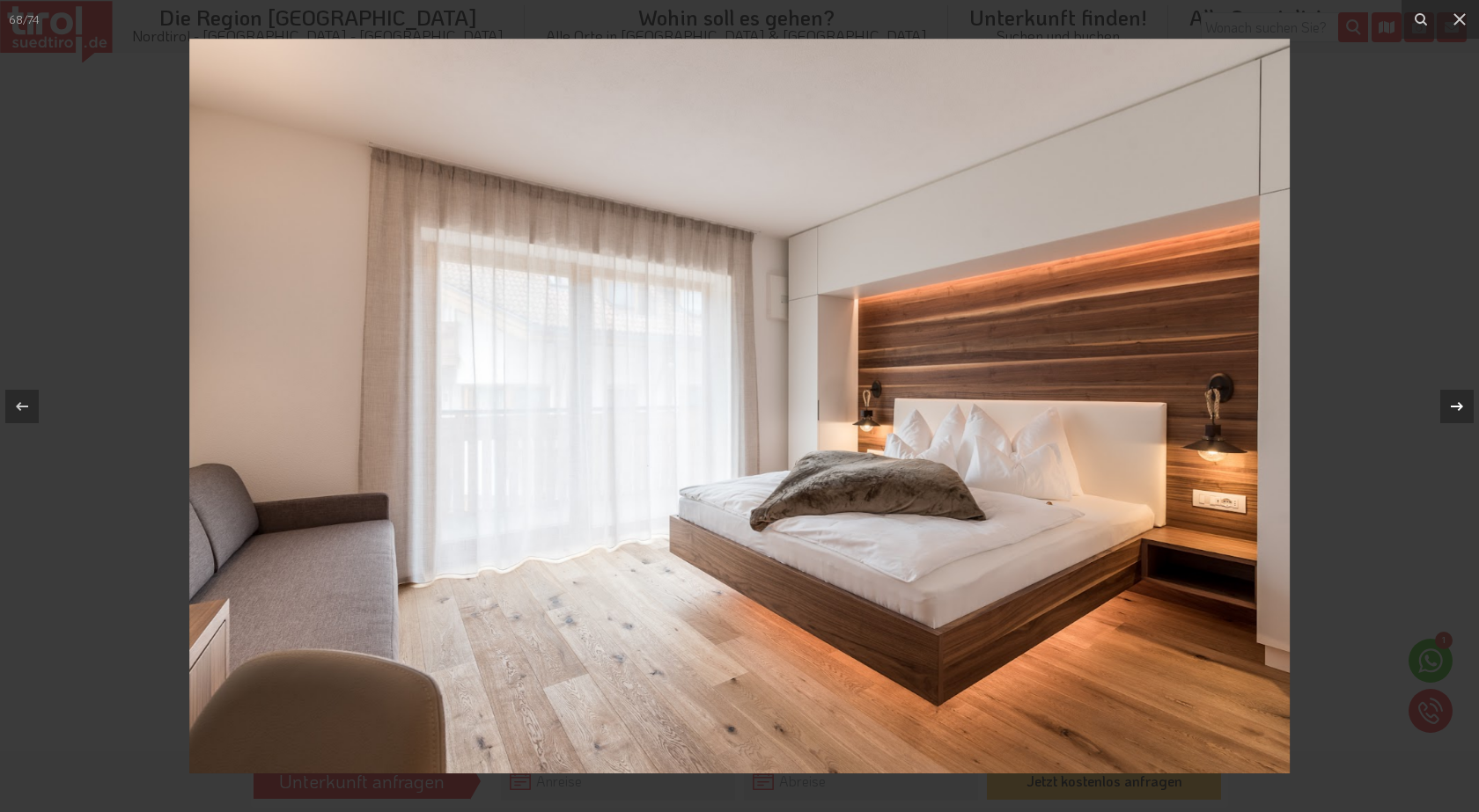
click at [1431, 402] on button at bounding box center [1448, 406] width 62 height 88
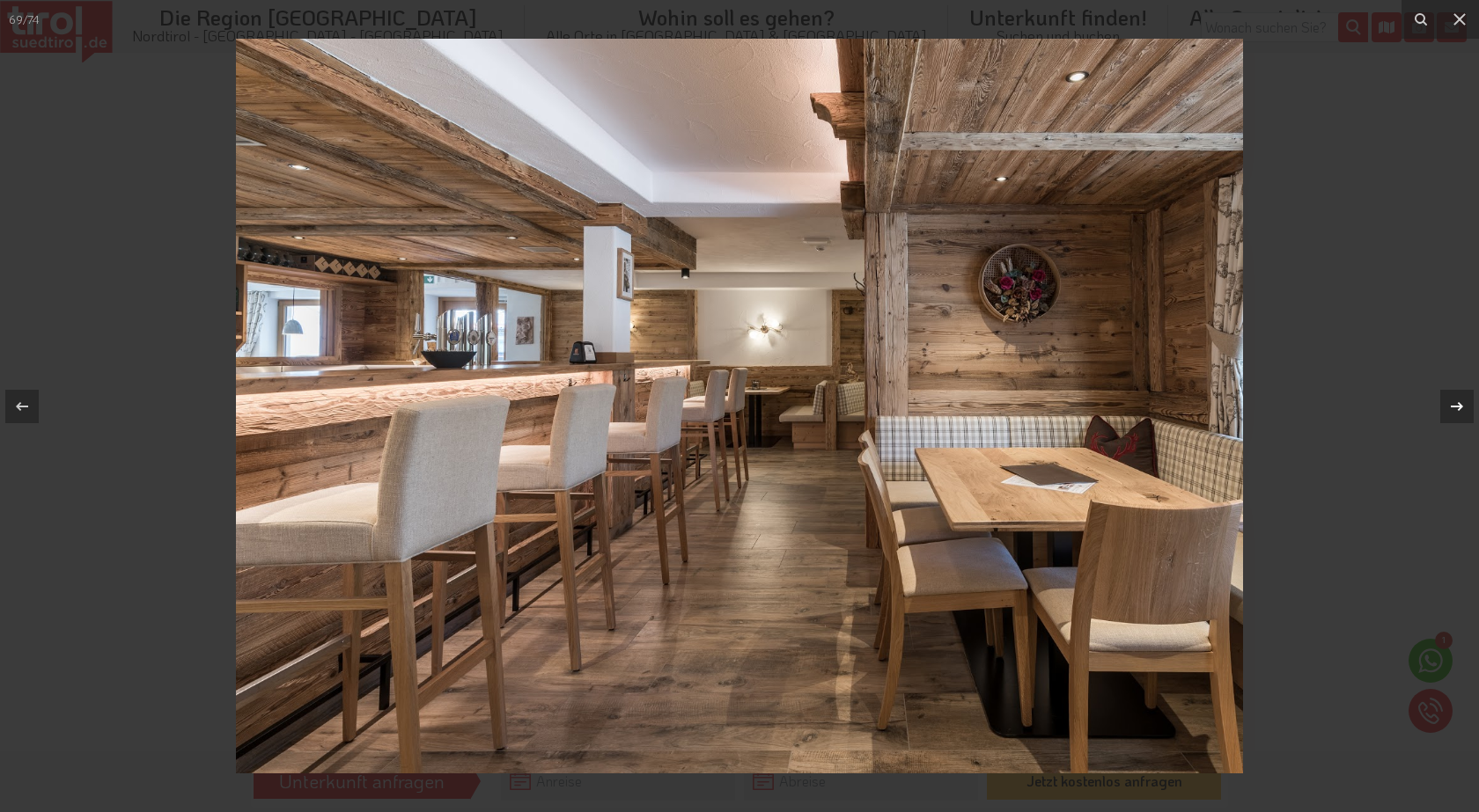
click at [1431, 402] on button at bounding box center [1448, 406] width 62 height 88
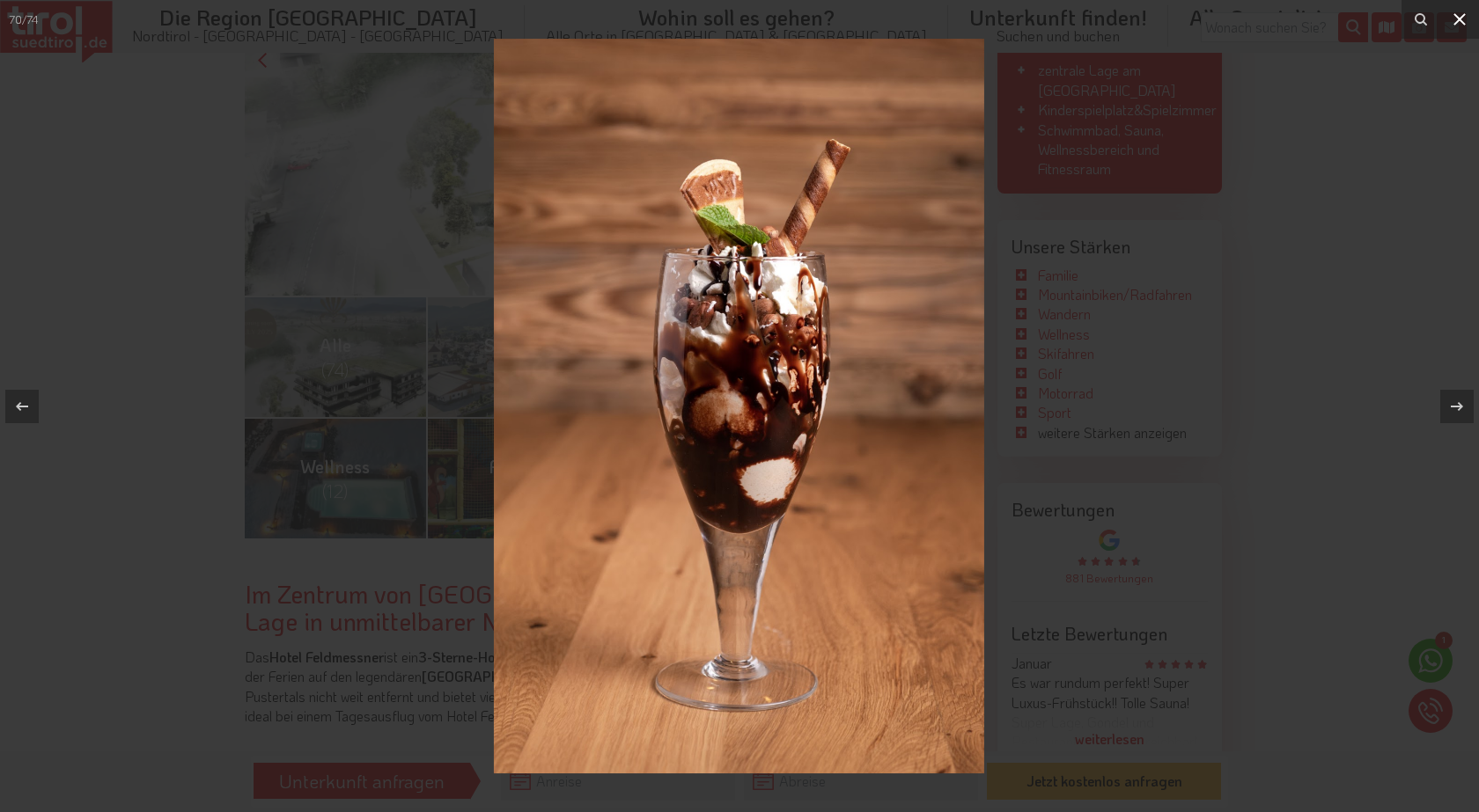
click at [1453, 18] on icon at bounding box center [1459, 19] width 21 height 21
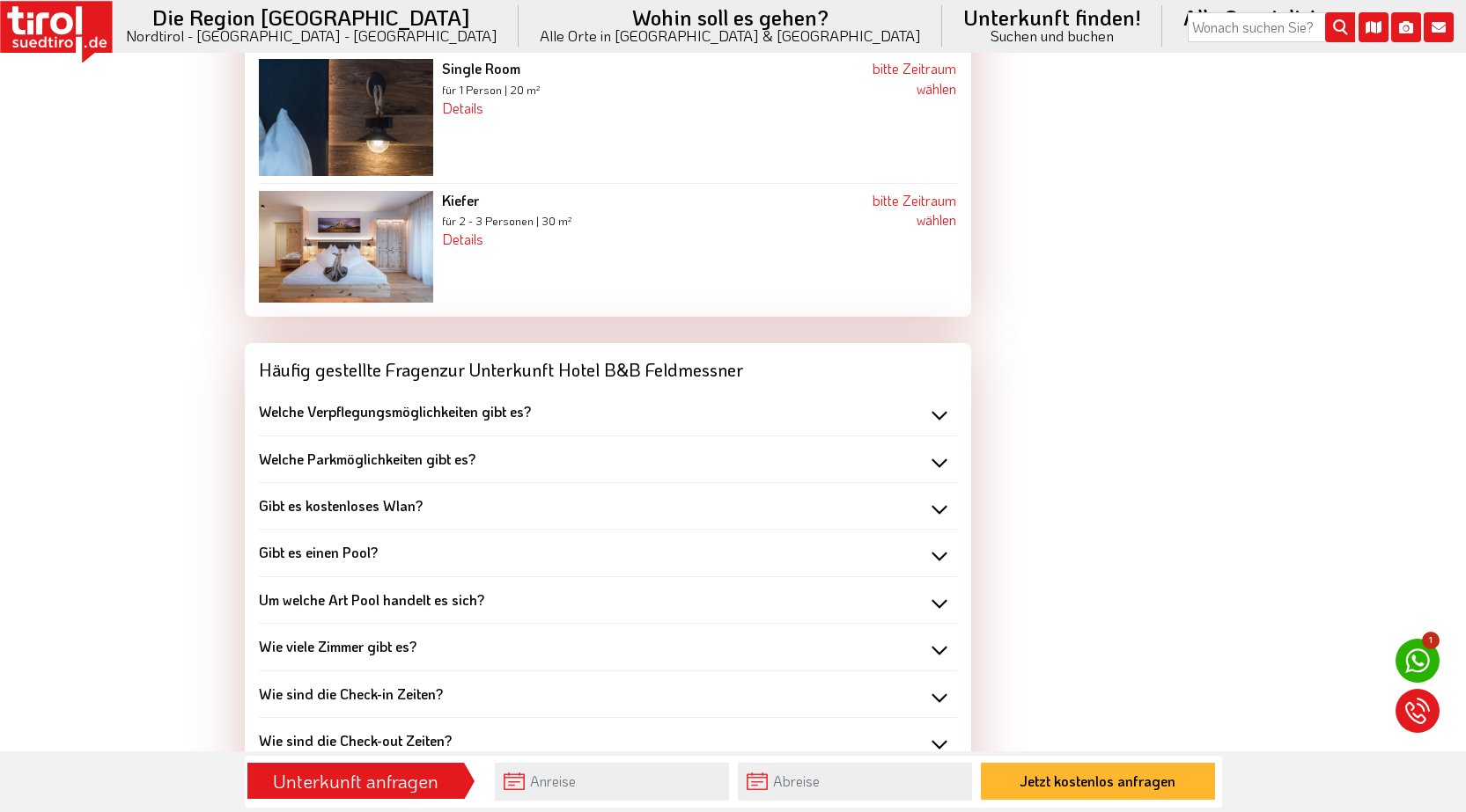
scroll to position [3159, 0]
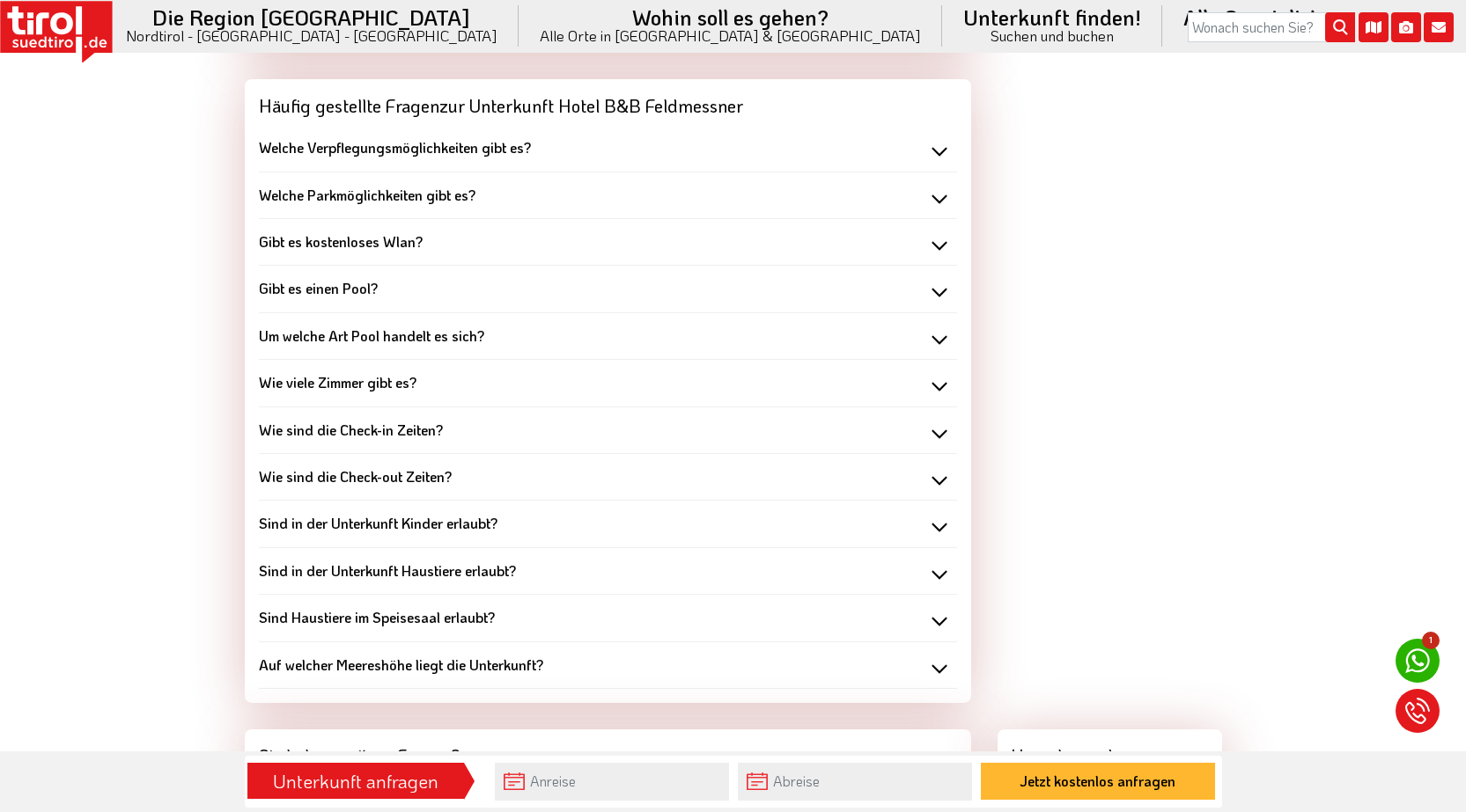
click at [475, 524] on b "Sind in der Unterkunft Kinder erlaubt?" at bounding box center [378, 522] width 239 height 19
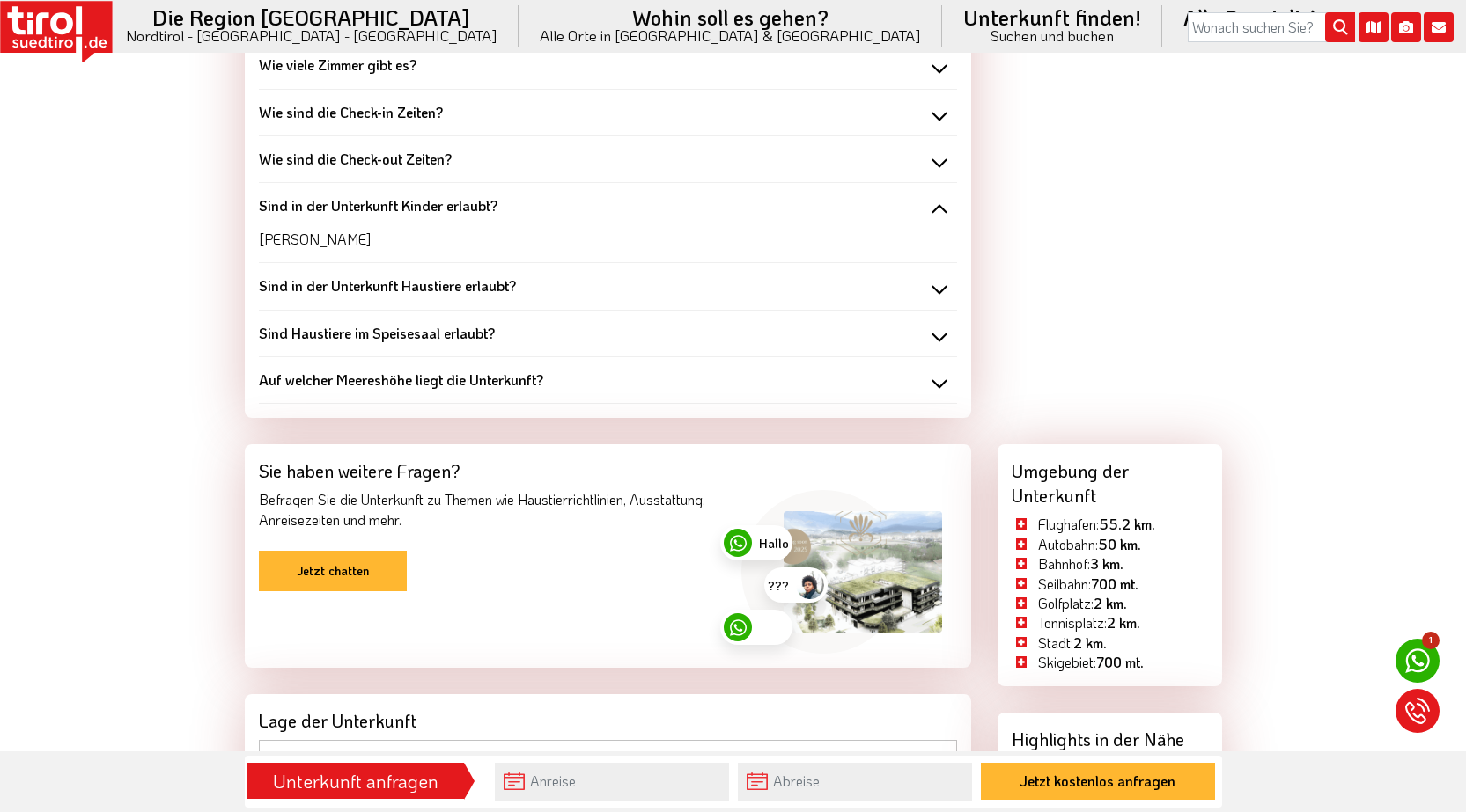
scroll to position [3511, 0]
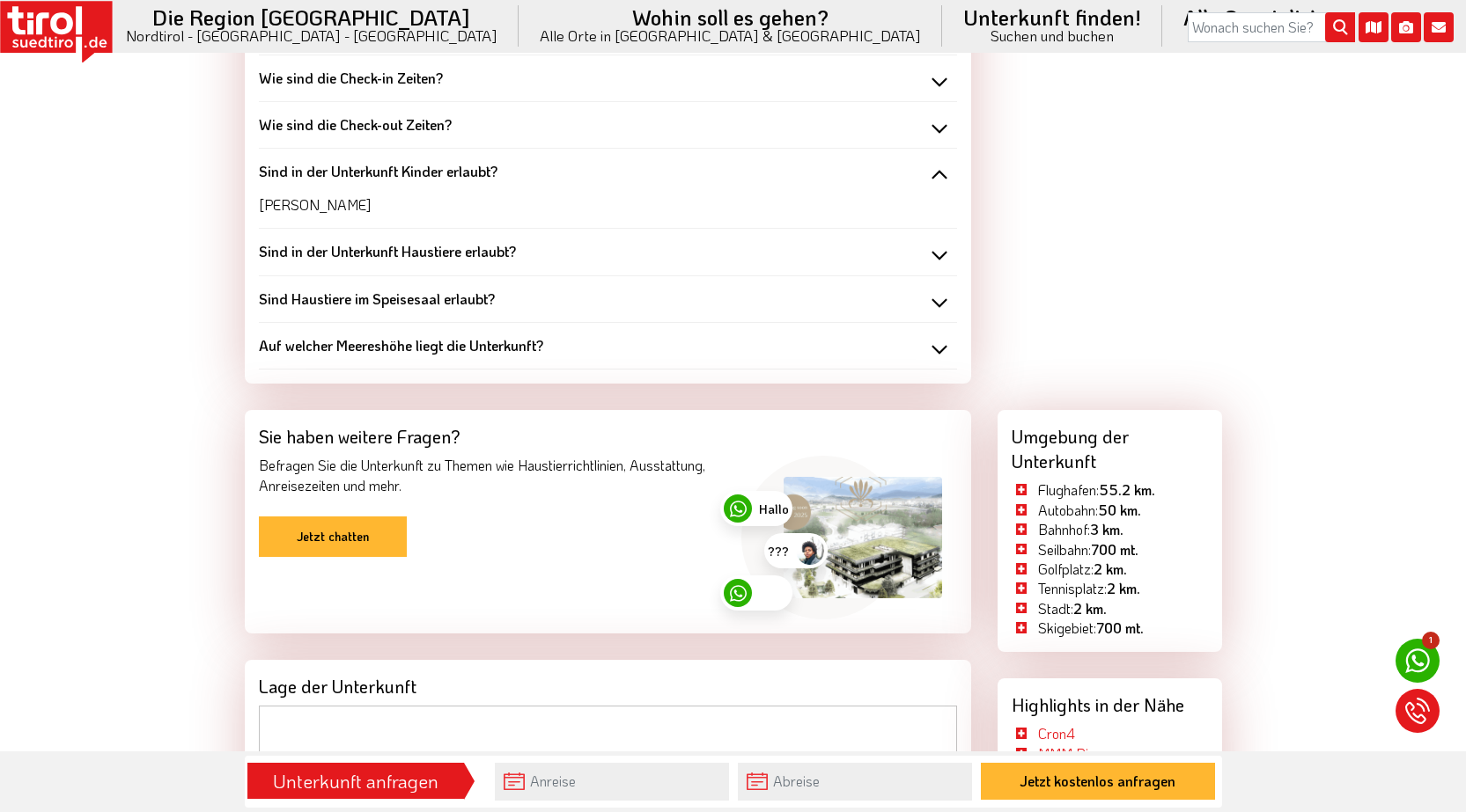
click at [434, 257] on b "Sind in der Unterkunft Haustiere erlaubt?" at bounding box center [387, 251] width 257 height 19
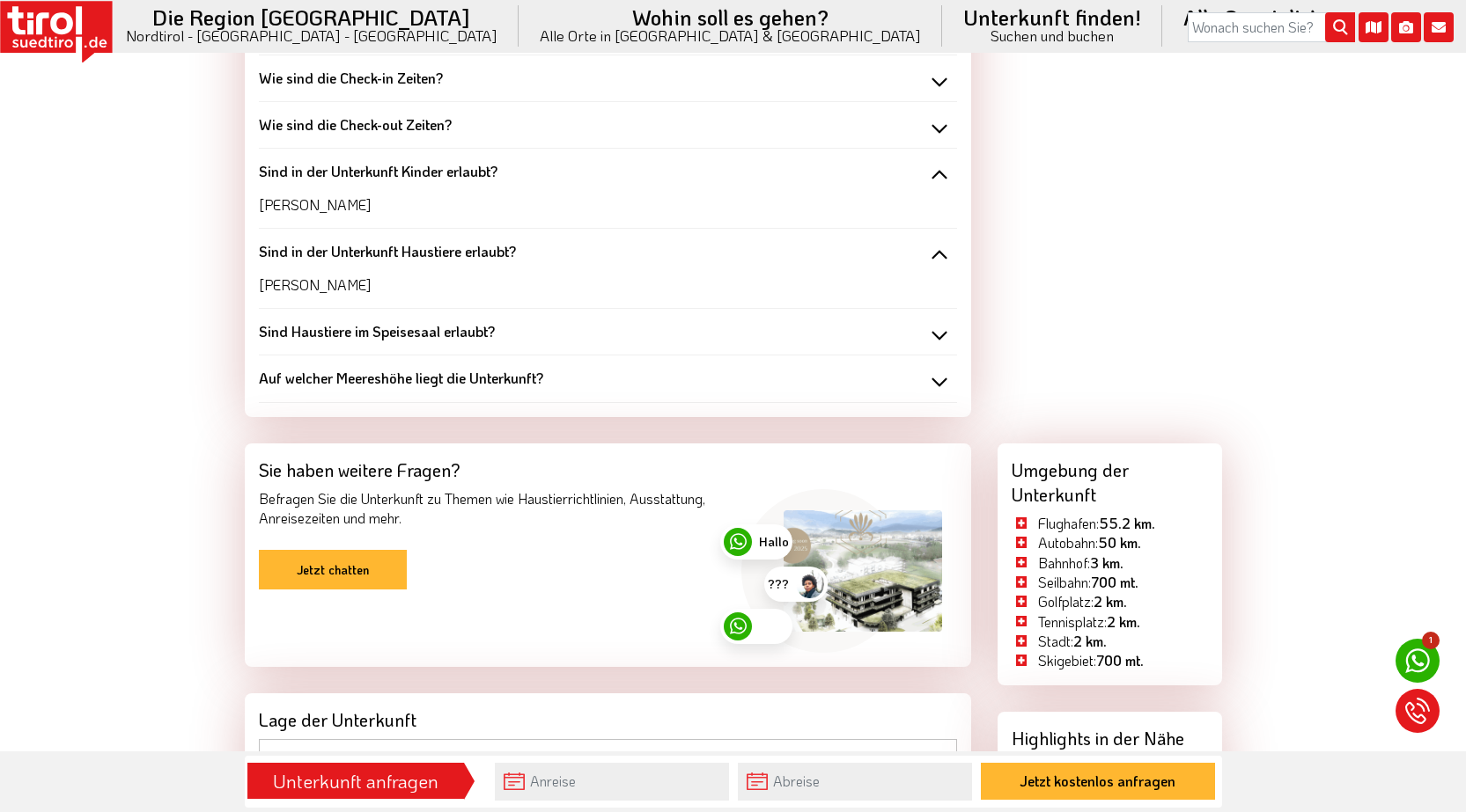
click at [474, 336] on b "Sind Haustiere im Speisesaal erlaubt?" at bounding box center [377, 331] width 236 height 19
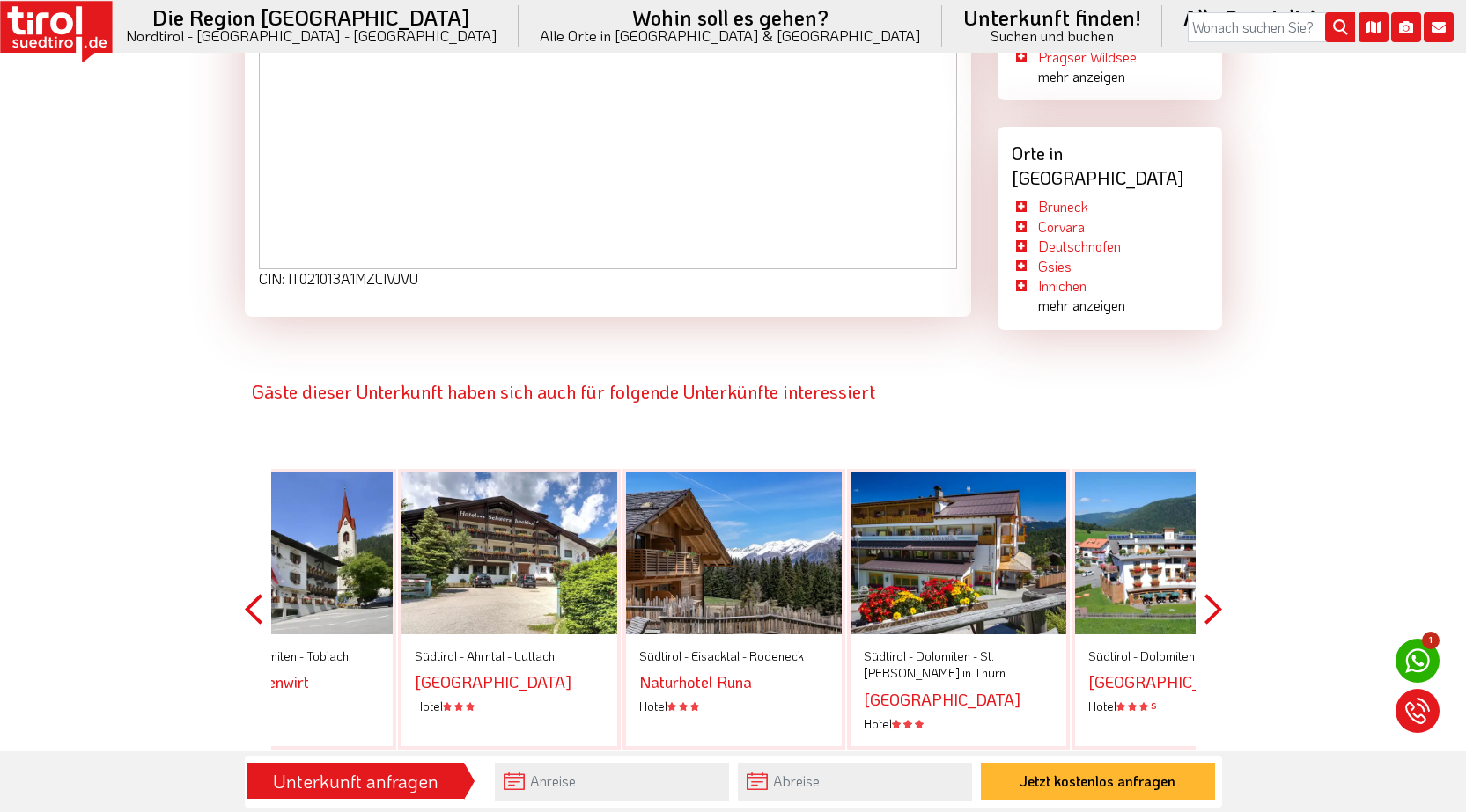
scroll to position [4567, 0]
